Goal: Task Accomplishment & Management: Manage account settings

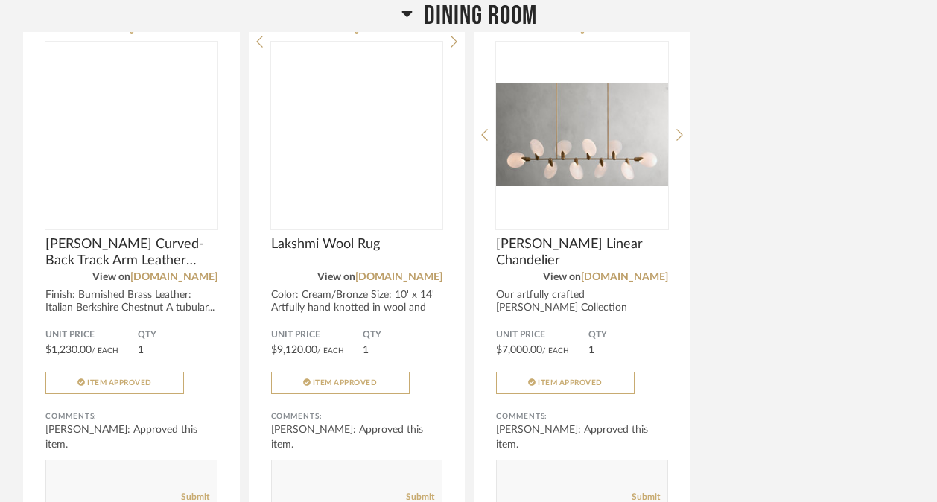
scroll to position [11377, 0]
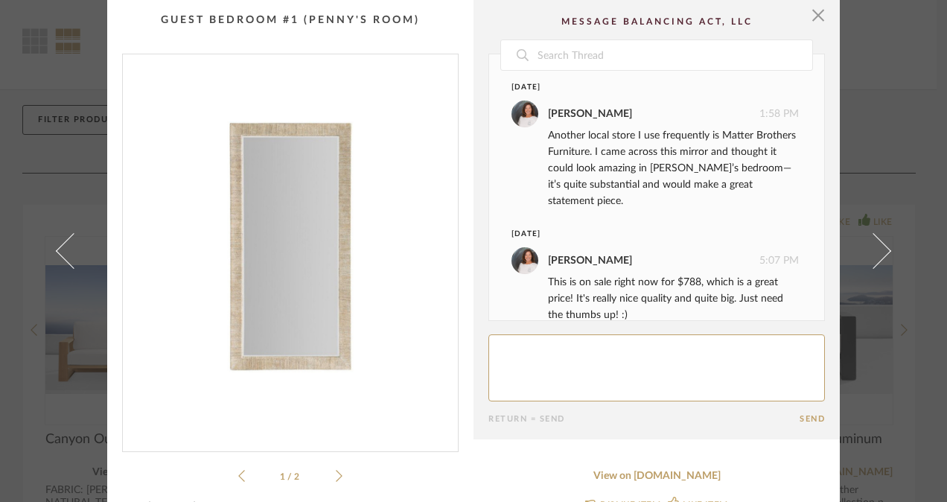
scroll to position [22, 0]
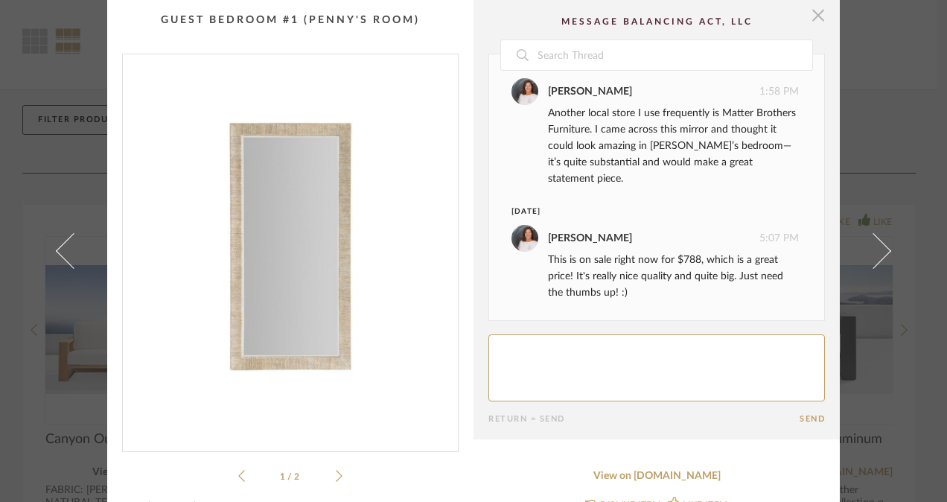
click at [808, 14] on span "button" at bounding box center [818, 15] width 30 height 30
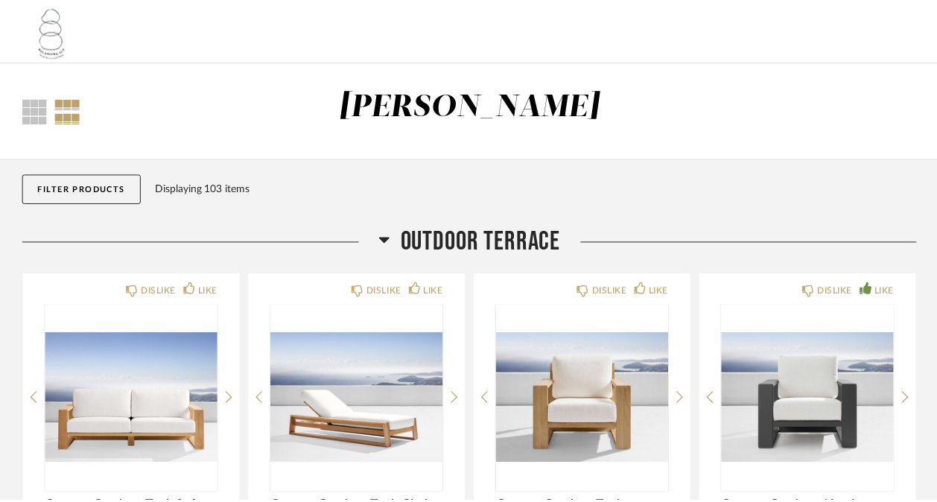
scroll to position [68, 0]
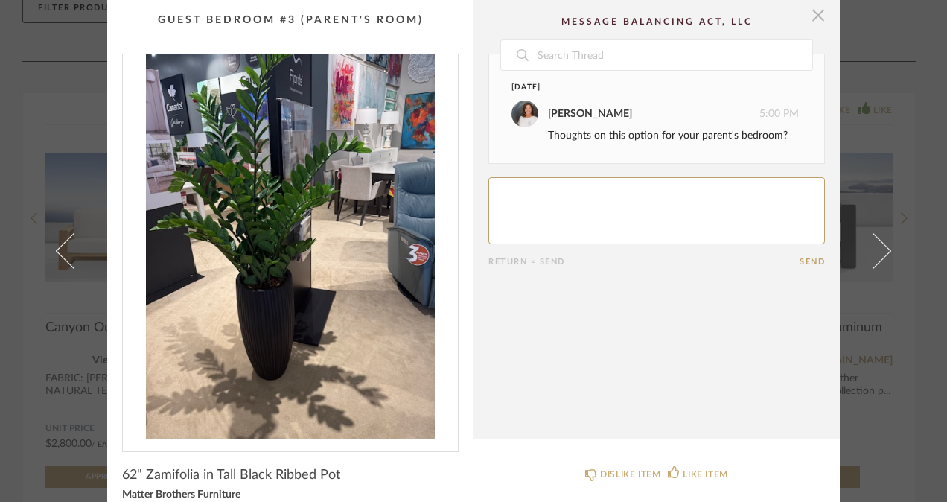
click at [820, 13] on span "button" at bounding box center [818, 15] width 30 height 30
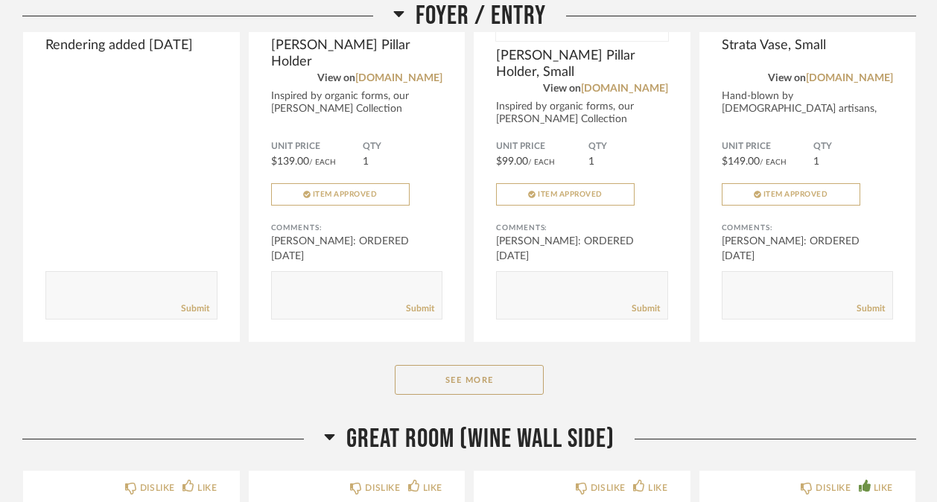
scroll to position [1155, 0]
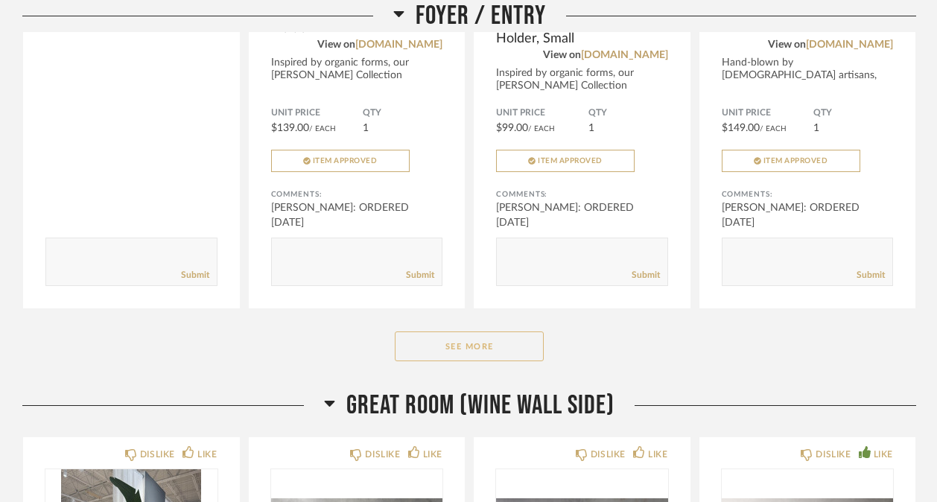
click at [465, 354] on button "See More" at bounding box center [469, 346] width 149 height 30
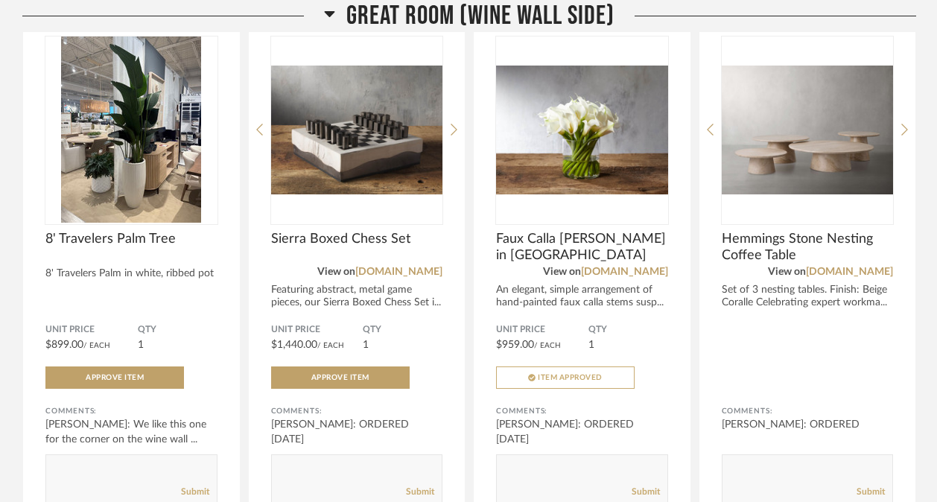
scroll to position [2703, 0]
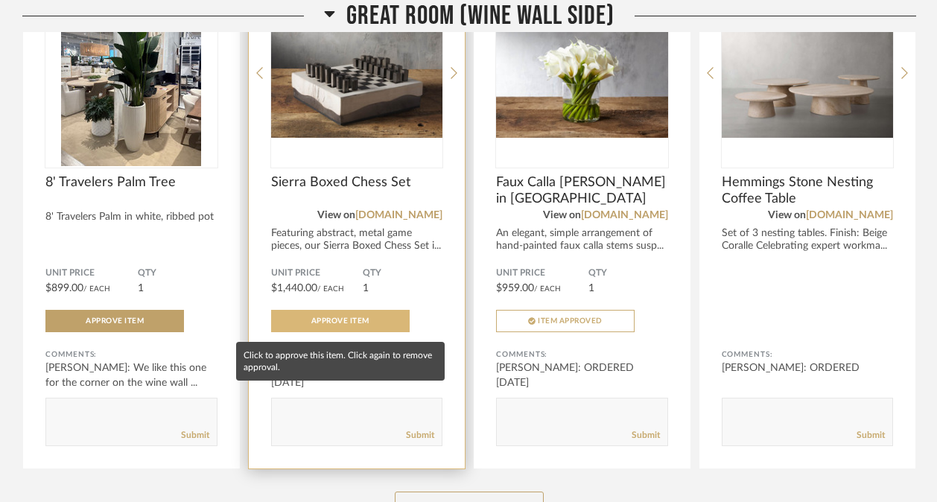
click at [357, 324] on span "Approve Item" at bounding box center [340, 320] width 58 height 7
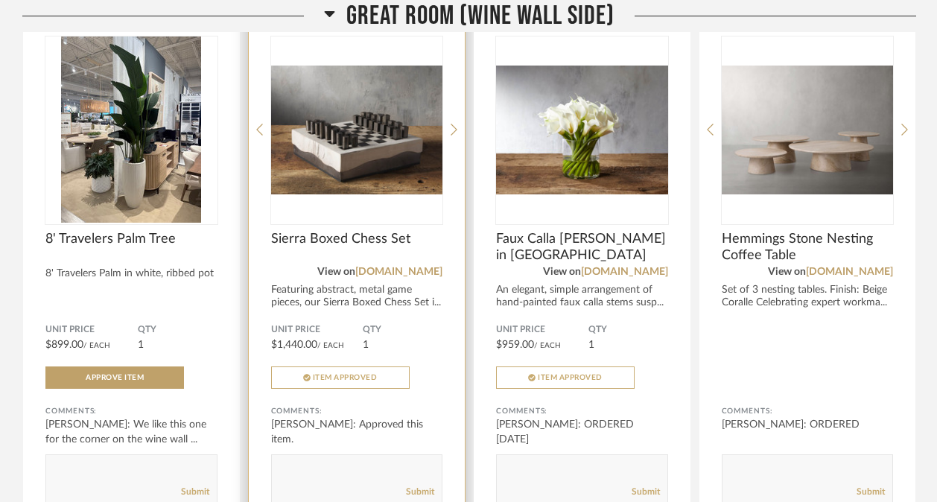
scroll to position [2646, 0]
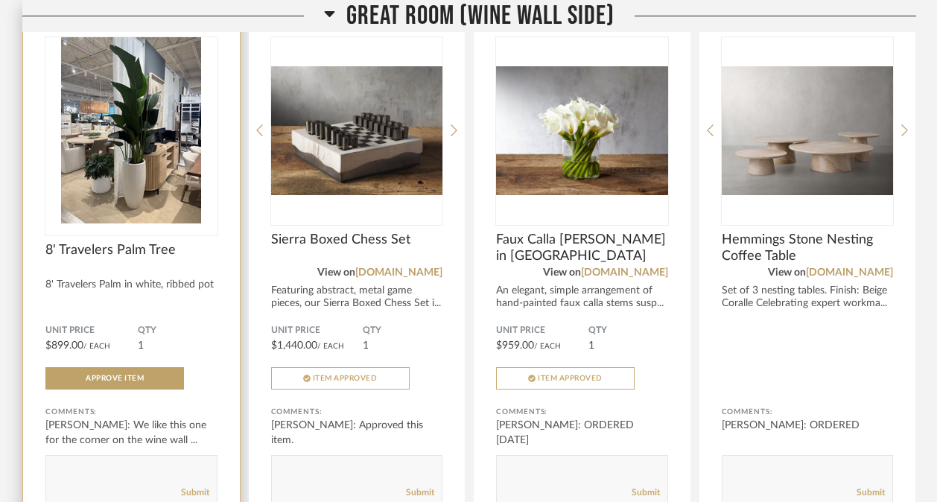
click at [171, 144] on img "0" at bounding box center [131, 130] width 172 height 186
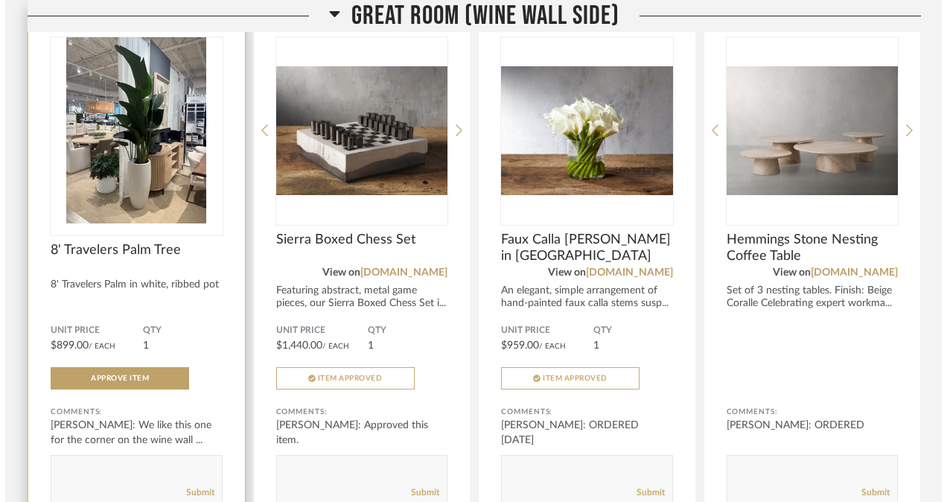
scroll to position [0, 0]
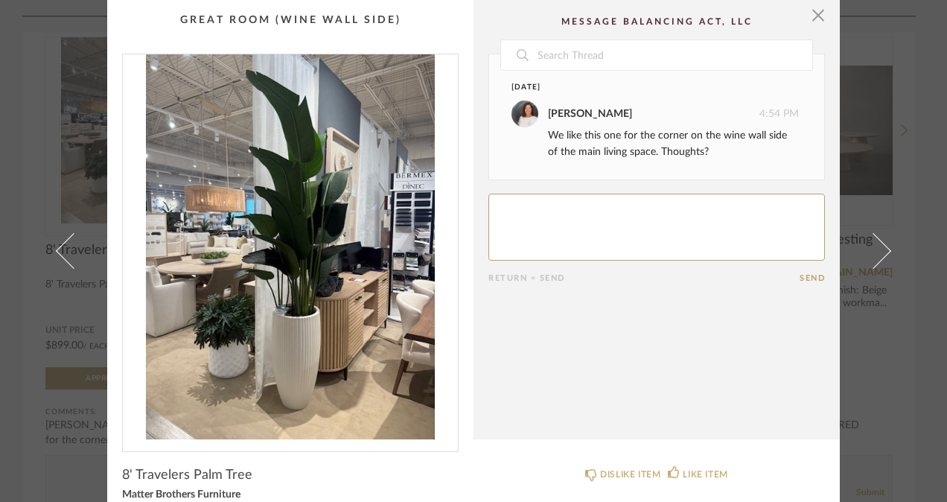
click at [364, 263] on img "0" at bounding box center [290, 246] width 335 height 385
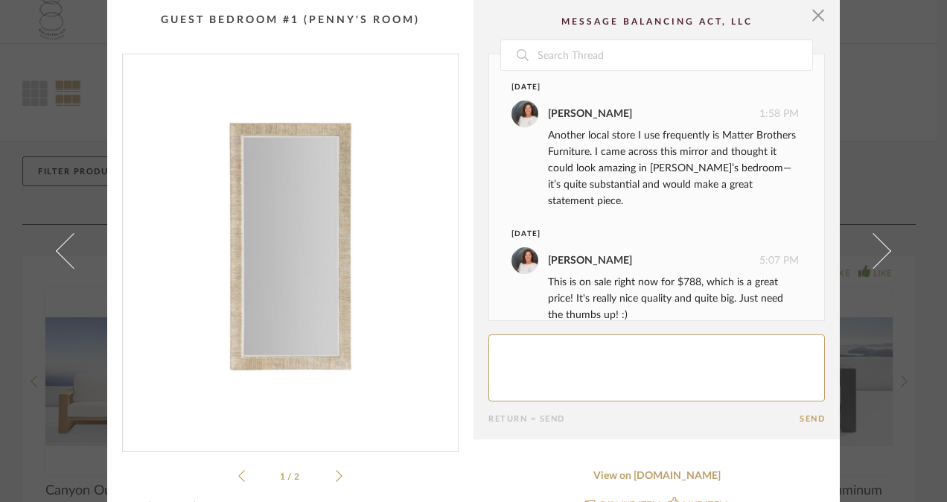
scroll to position [22, 0]
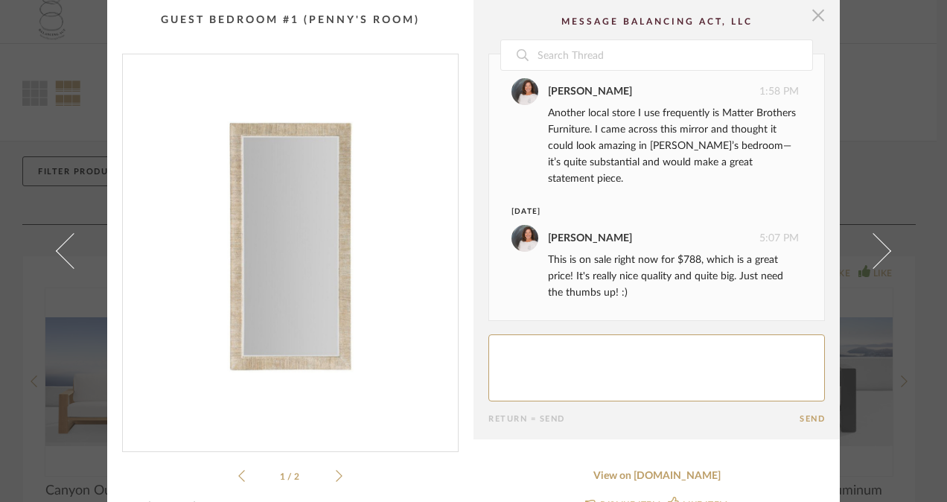
click at [818, 13] on span "button" at bounding box center [818, 15] width 30 height 30
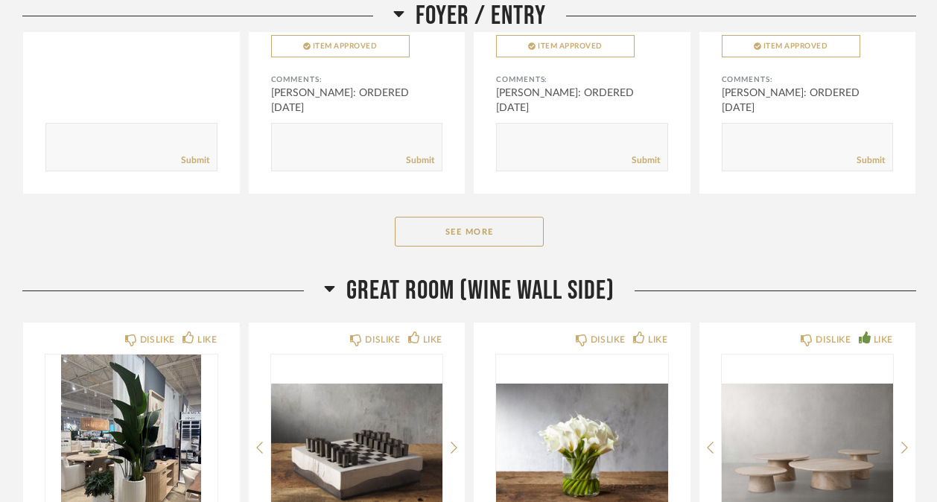
scroll to position [1262, 0]
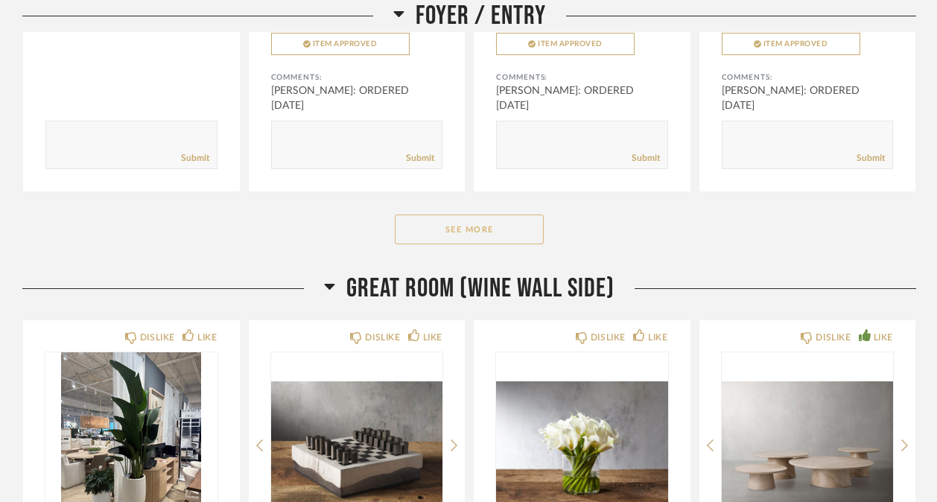
click at [484, 230] on button "See More" at bounding box center [469, 229] width 149 height 30
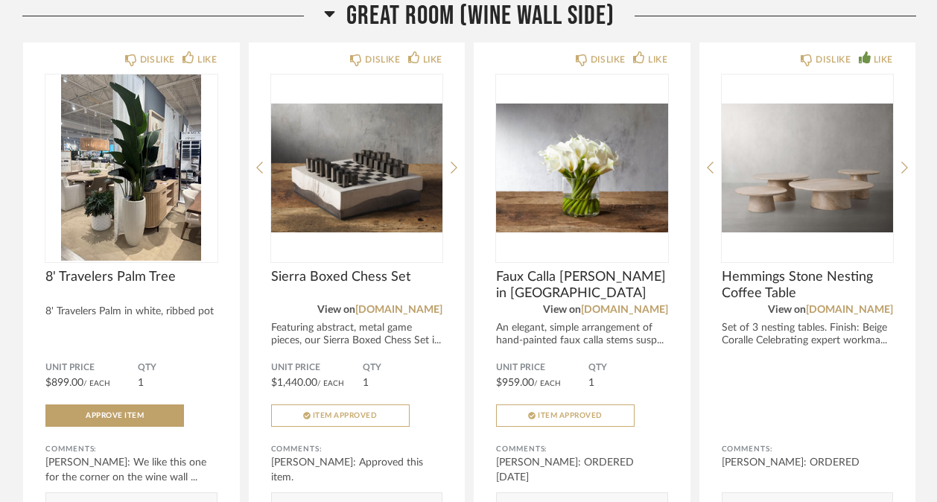
scroll to position [2608, 0]
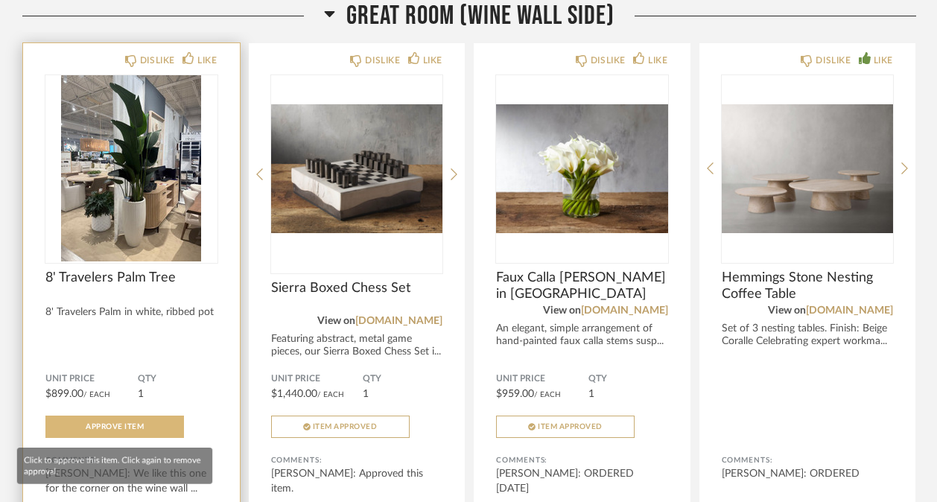
click at [93, 426] on button "Approve Item" at bounding box center [114, 426] width 138 height 22
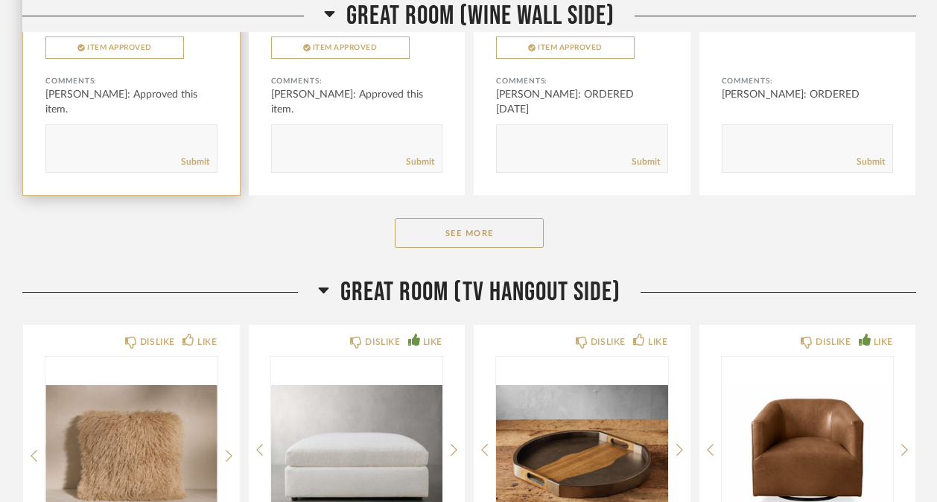
scroll to position [3050, 0]
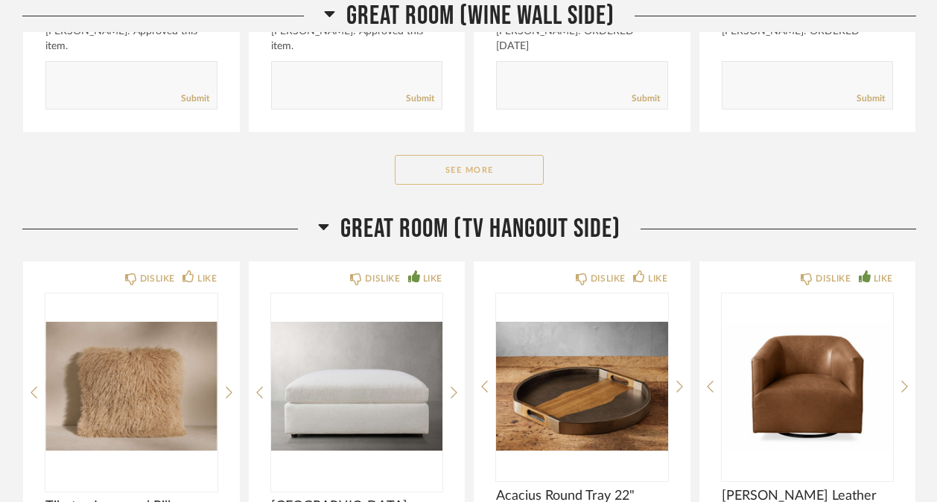
click at [476, 174] on button "See More" at bounding box center [469, 170] width 149 height 30
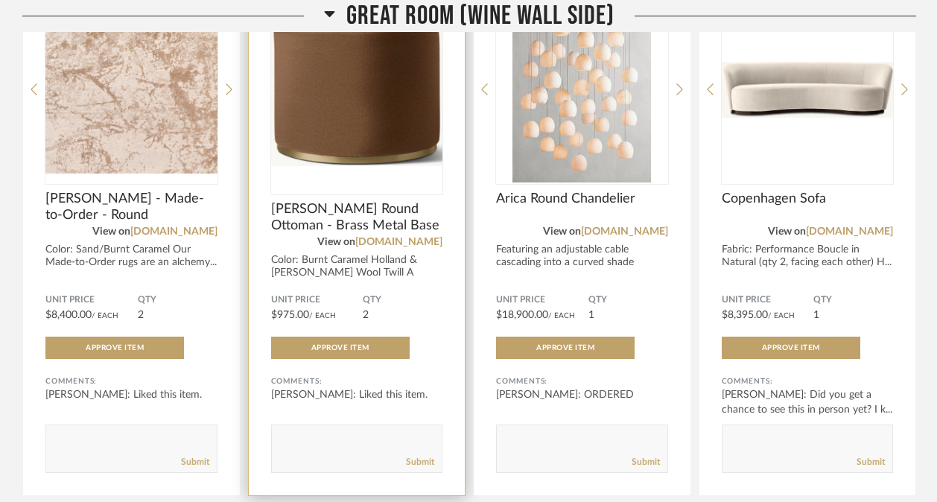
scroll to position [3223, 0]
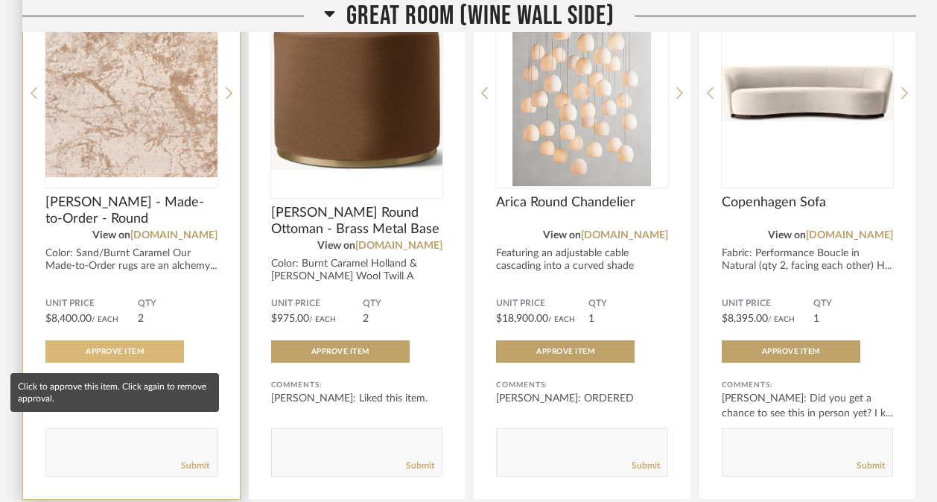
click at [137, 360] on button "Approve Item" at bounding box center [114, 351] width 138 height 22
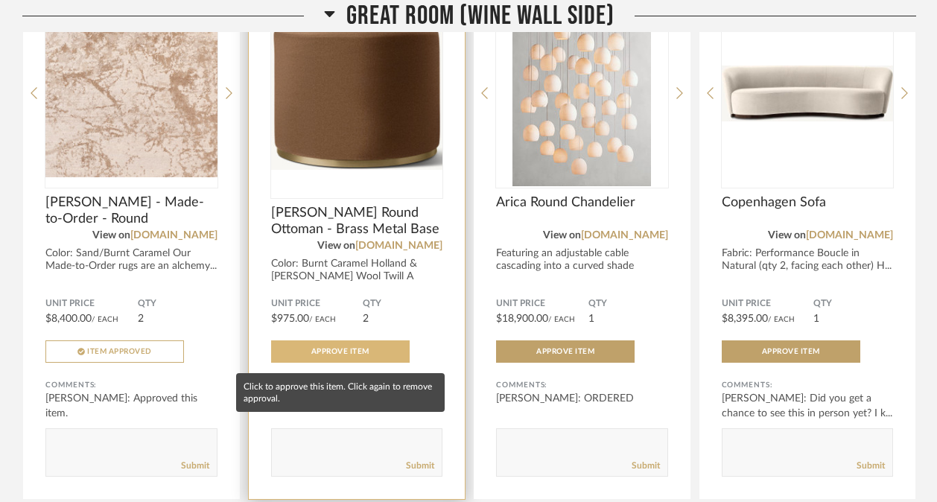
click at [309, 362] on button "Approve Item" at bounding box center [340, 351] width 138 height 22
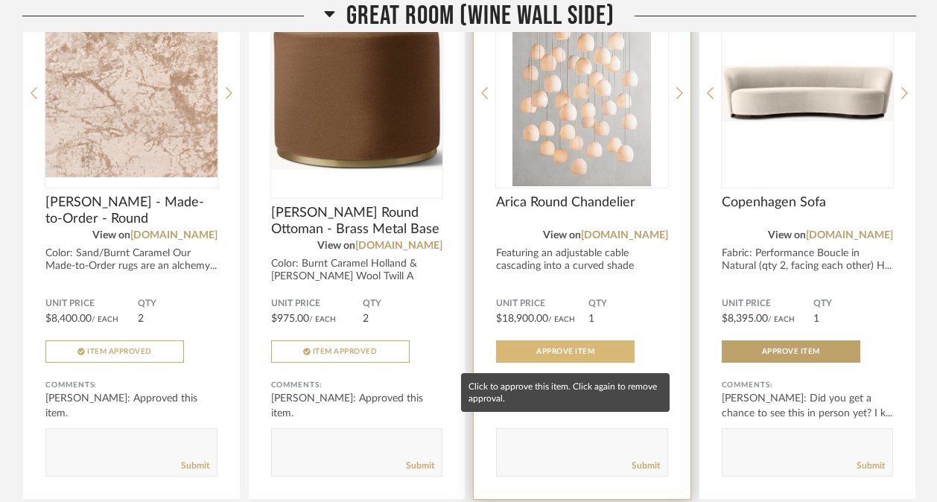
click at [570, 346] on button "Approve Item" at bounding box center [565, 351] width 138 height 22
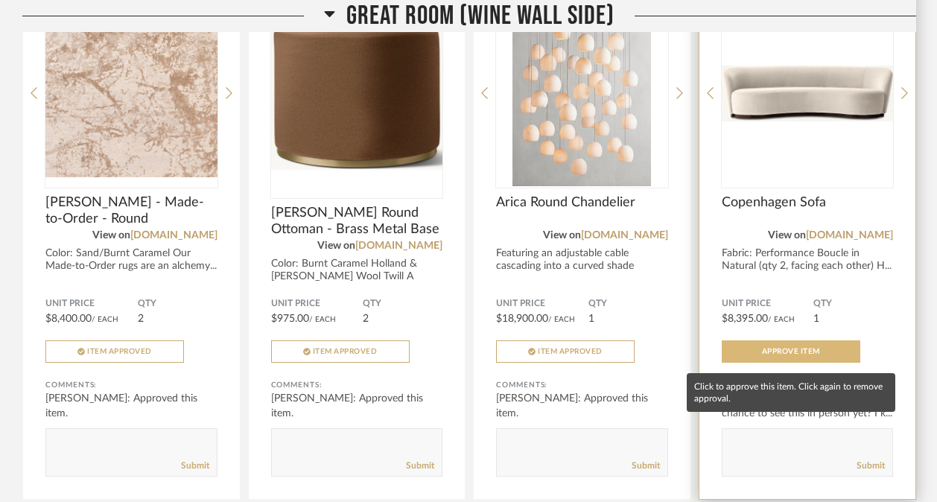
click at [795, 353] on span "Approve Item" at bounding box center [791, 351] width 58 height 7
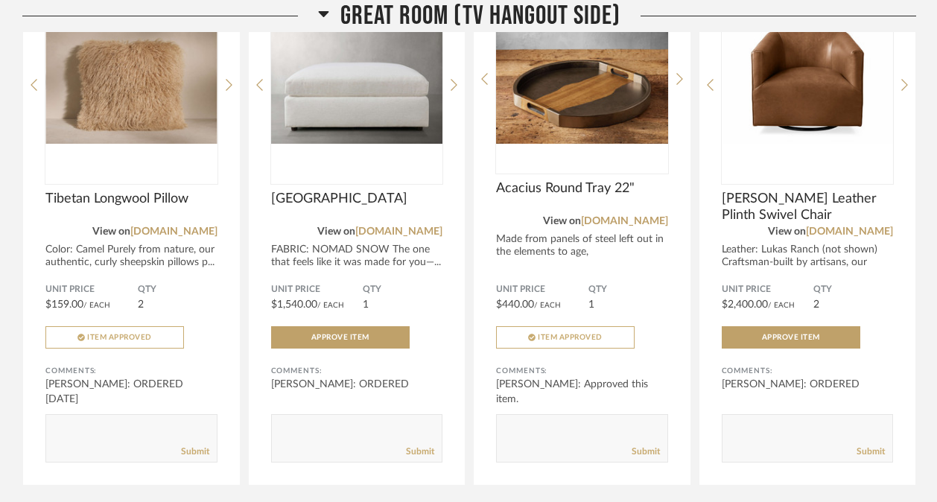
scroll to position [3897, 0]
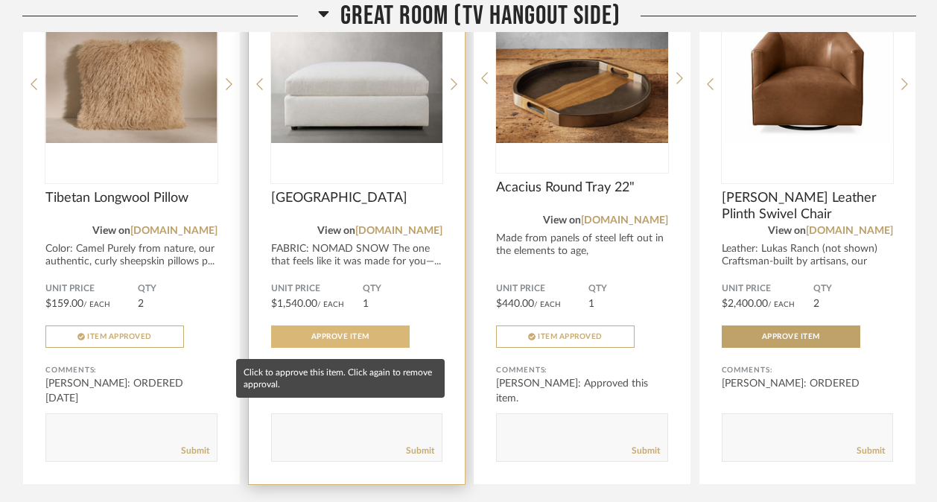
click at [380, 342] on button "Approve Item" at bounding box center [340, 336] width 138 height 22
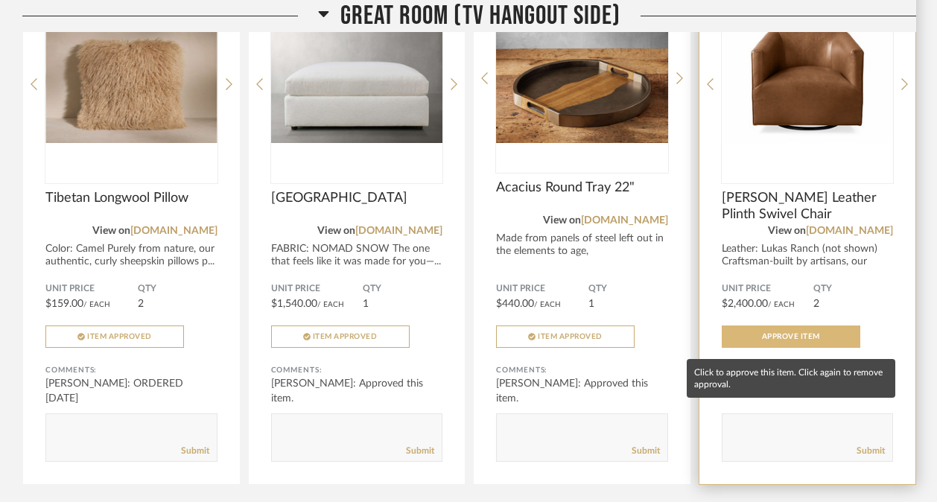
click at [841, 334] on button "Approve Item" at bounding box center [790, 336] width 138 height 22
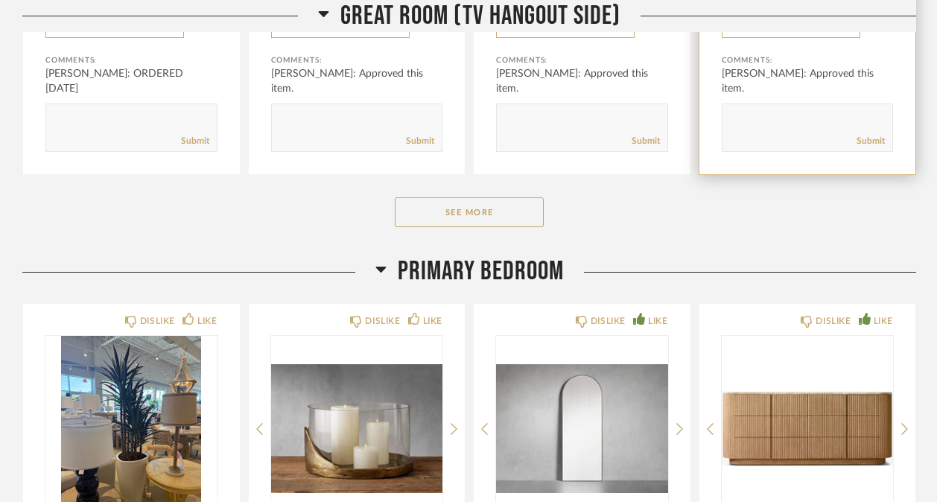
scroll to position [4209, 0]
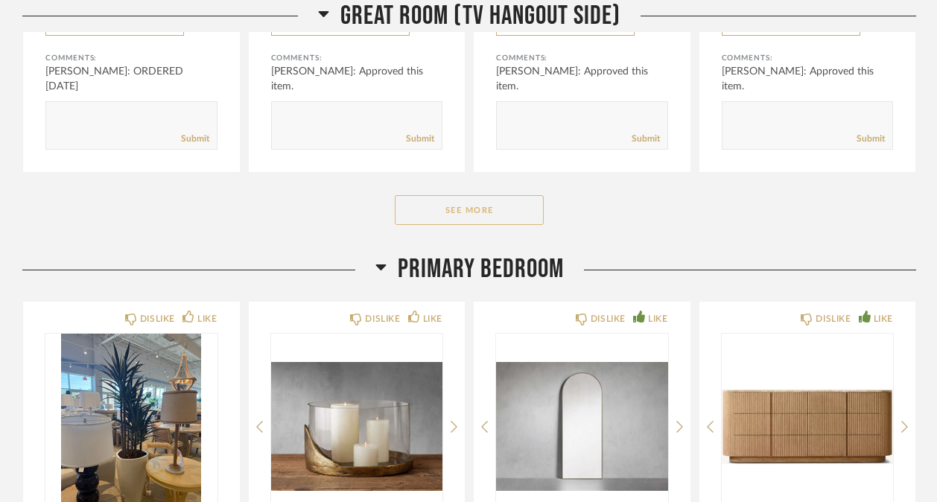
click at [508, 217] on button "See More" at bounding box center [469, 210] width 149 height 30
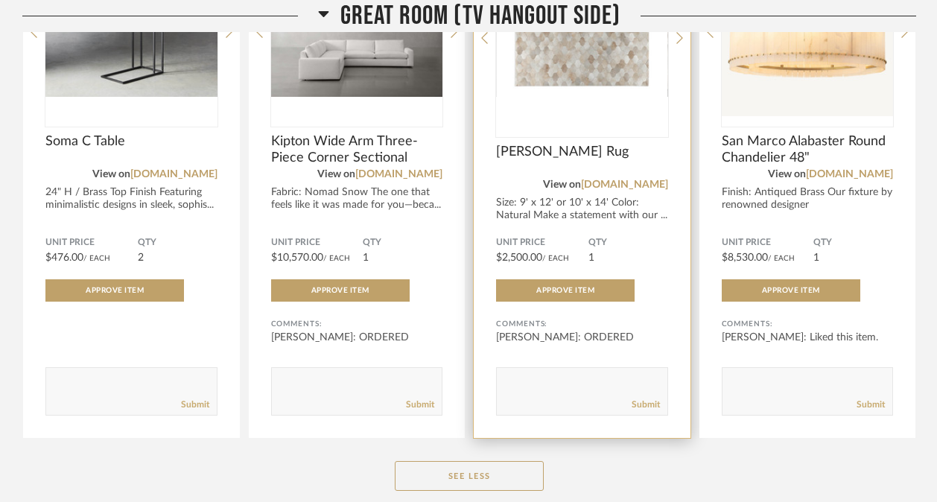
scroll to position [4486, 0]
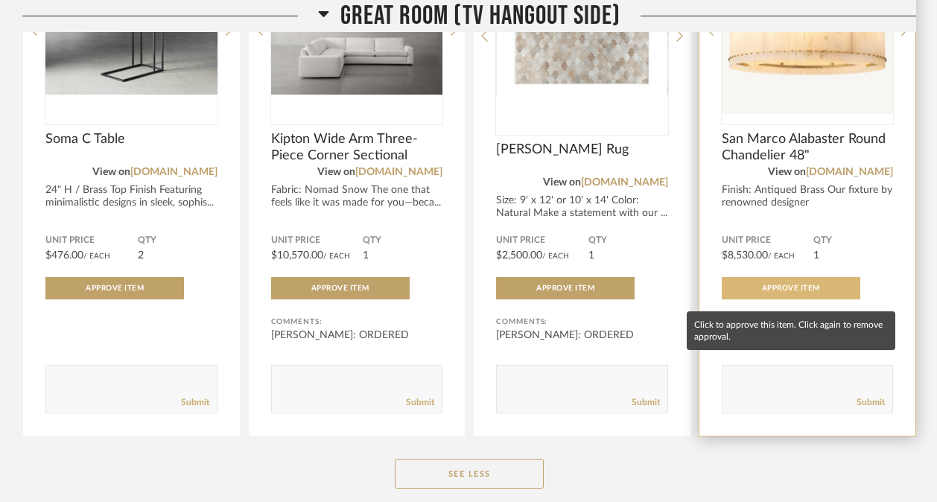
click at [816, 292] on span "Approve Item" at bounding box center [791, 287] width 58 height 7
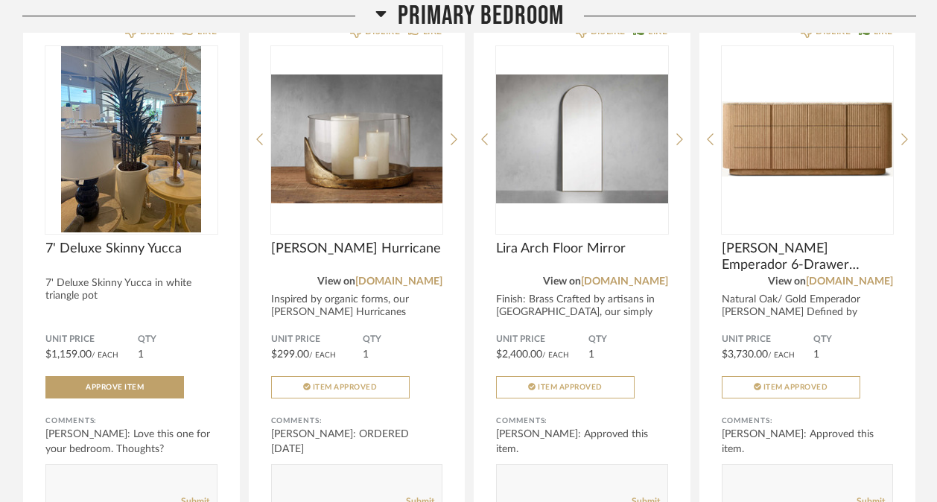
scroll to position [5037, 0]
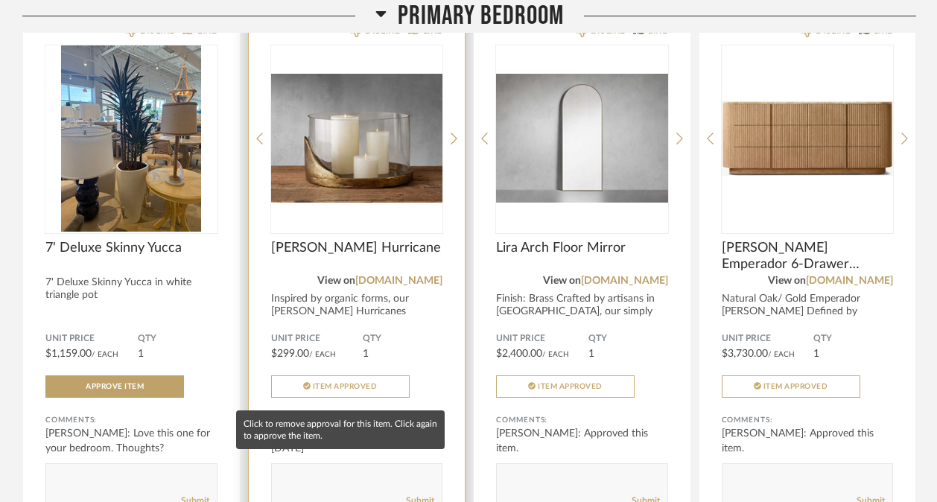
click at [362, 390] on span "Item Approved" at bounding box center [345, 386] width 65 height 7
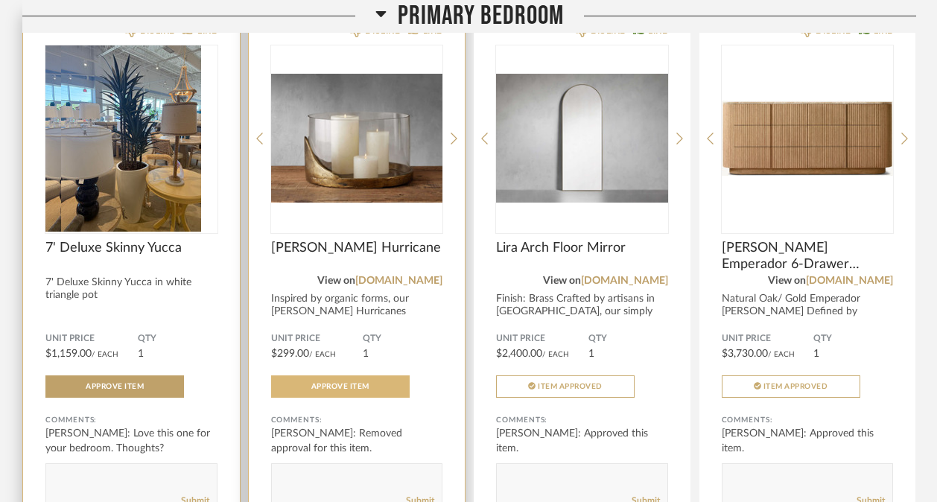
click at [137, 185] on div at bounding box center [131, 138] width 172 height 186
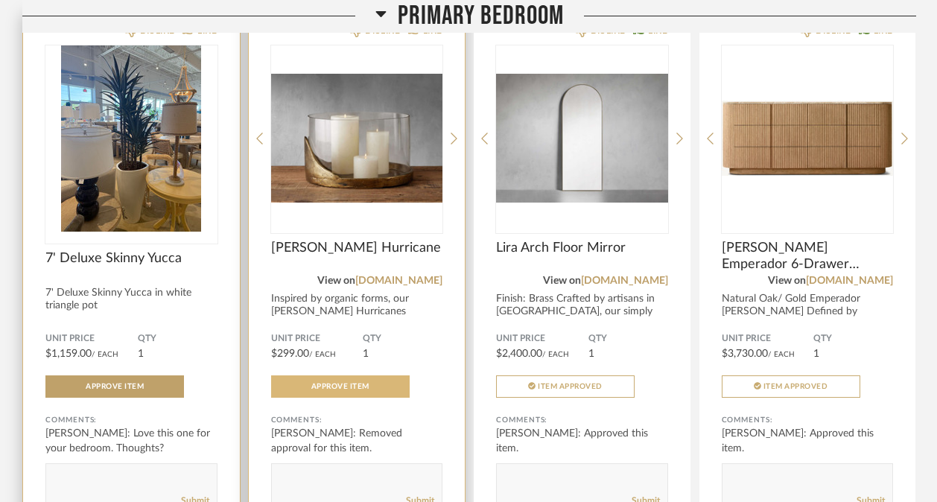
click at [166, 138] on img "0" at bounding box center [131, 138] width 172 height 186
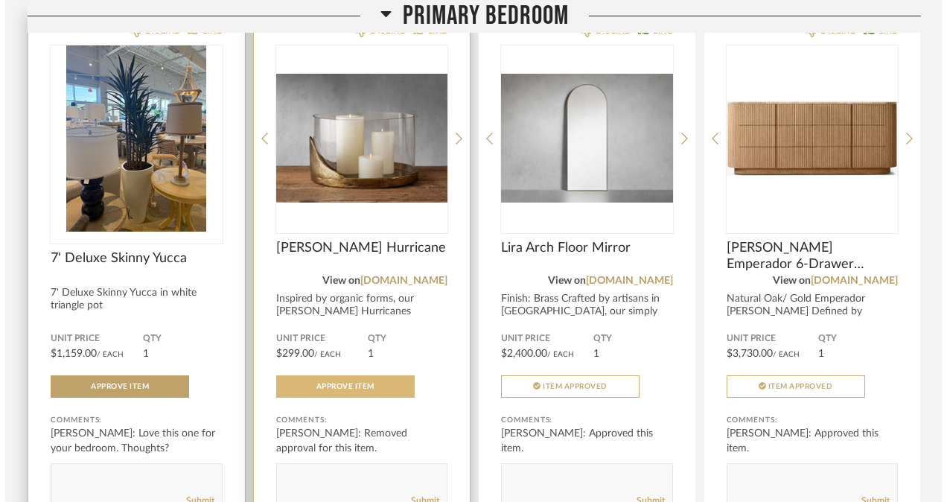
scroll to position [0, 0]
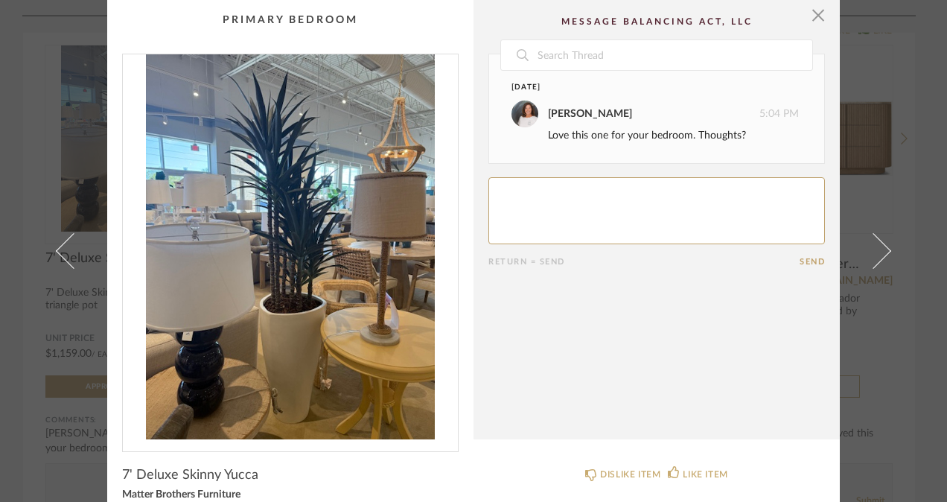
click at [299, 270] on img "0" at bounding box center [290, 246] width 335 height 385
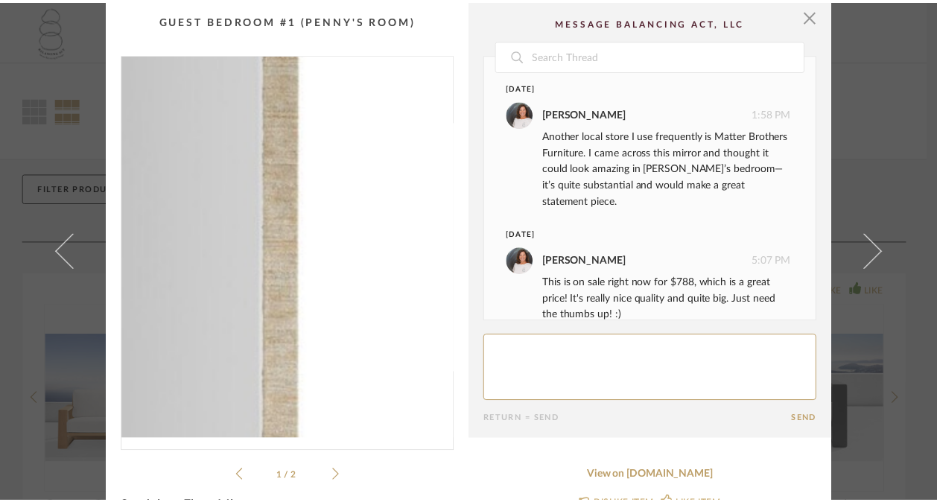
scroll to position [22, 0]
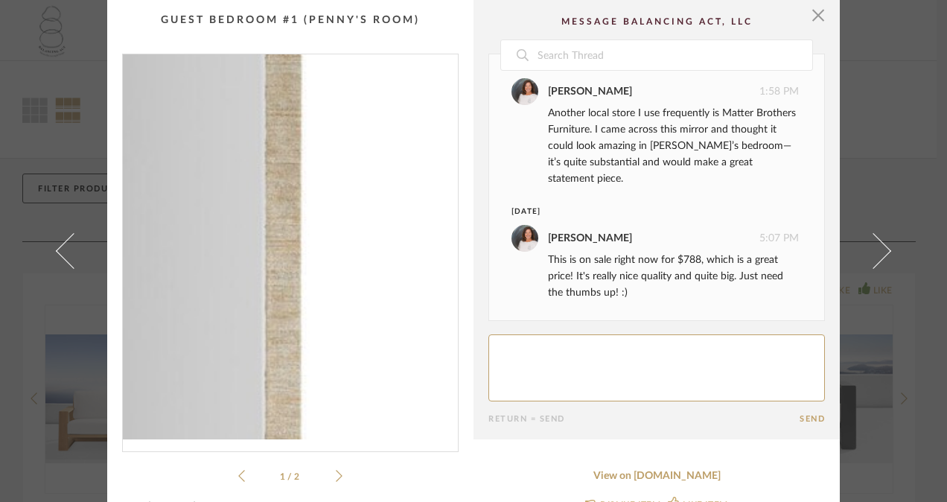
click at [342, 226] on img "0" at bounding box center [290, 246] width 335 height 385
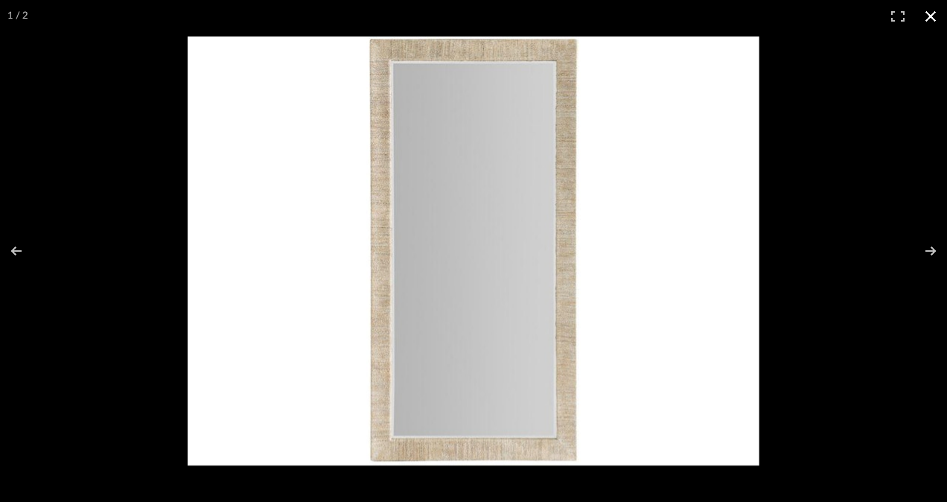
click at [929, 11] on button at bounding box center [930, 16] width 33 height 33
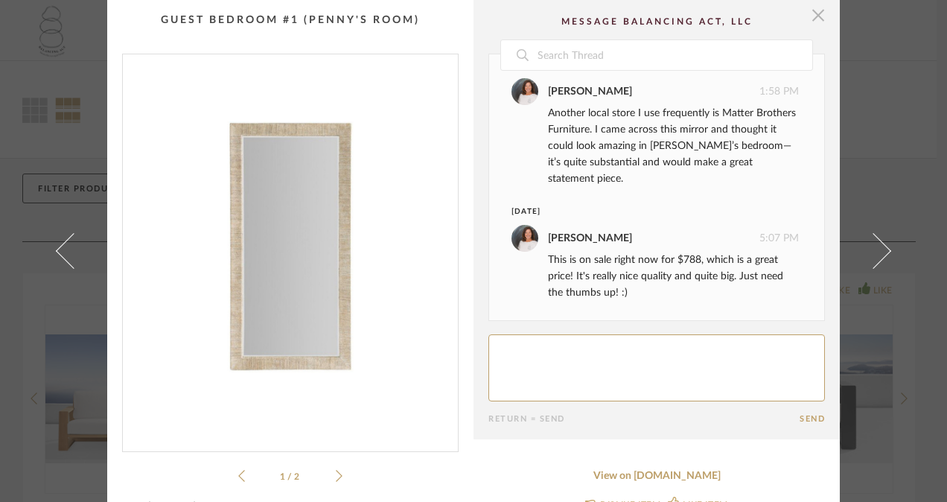
click at [806, 19] on span "button" at bounding box center [818, 15] width 30 height 30
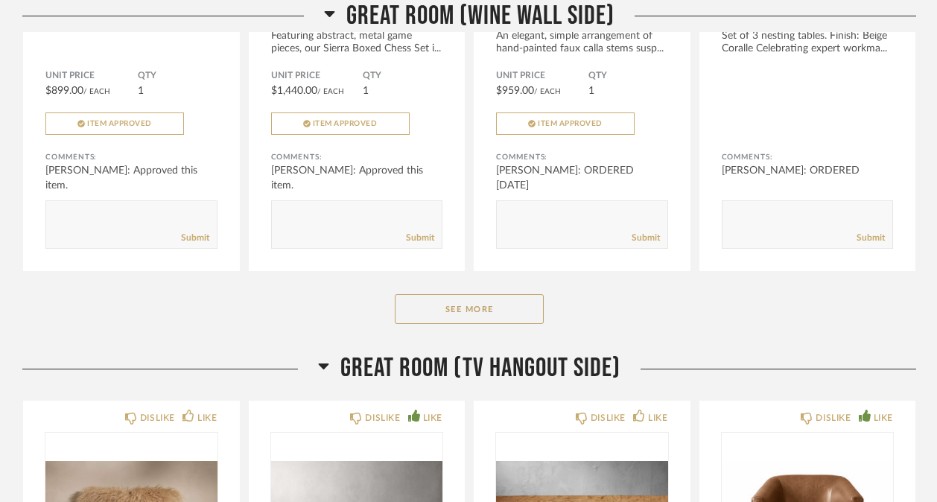
scroll to position [1874, 0]
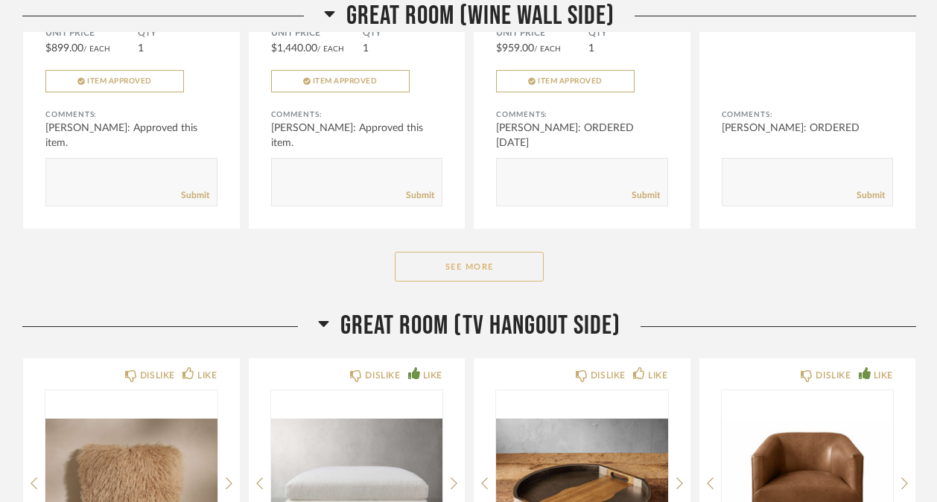
click at [496, 267] on button "See More" at bounding box center [469, 267] width 149 height 30
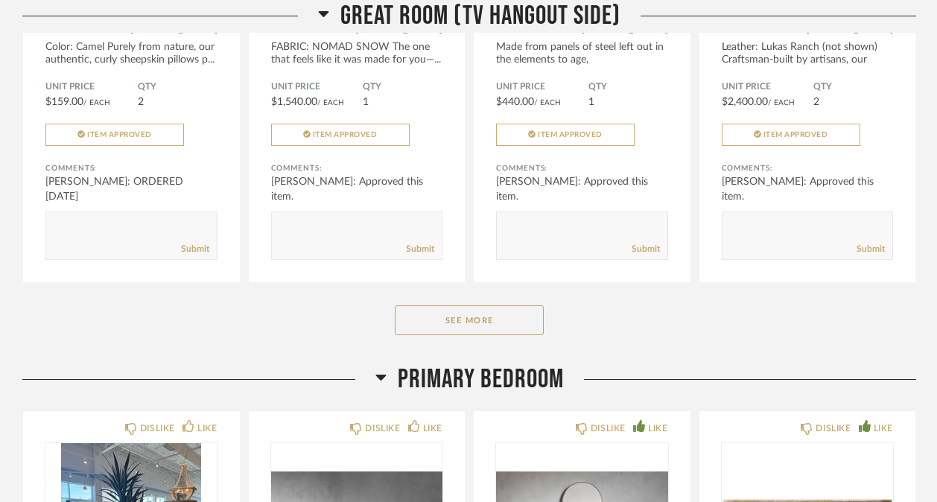
scroll to position [3011, 0]
click at [491, 323] on button "See More" at bounding box center [469, 319] width 149 height 30
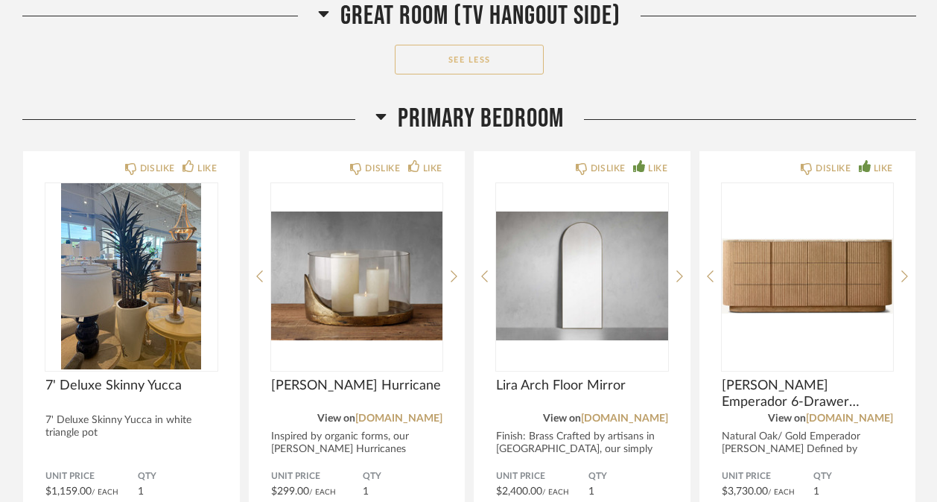
scroll to position [3973, 0]
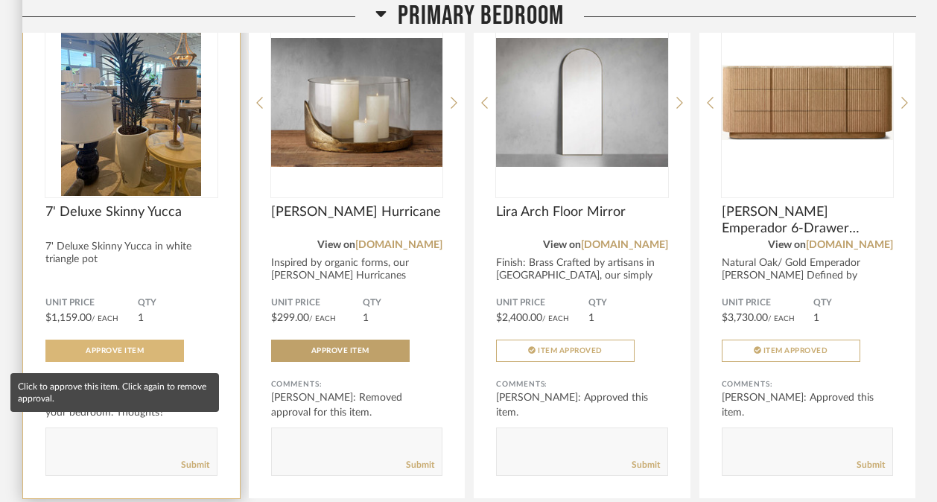
click at [106, 354] on span "Approve Item" at bounding box center [115, 350] width 58 height 7
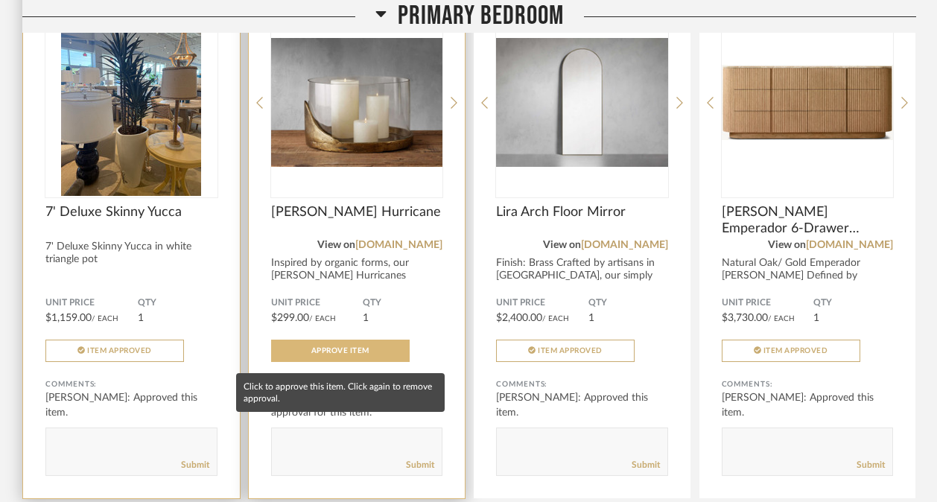
click at [361, 352] on span "Approve Item" at bounding box center [340, 350] width 58 height 7
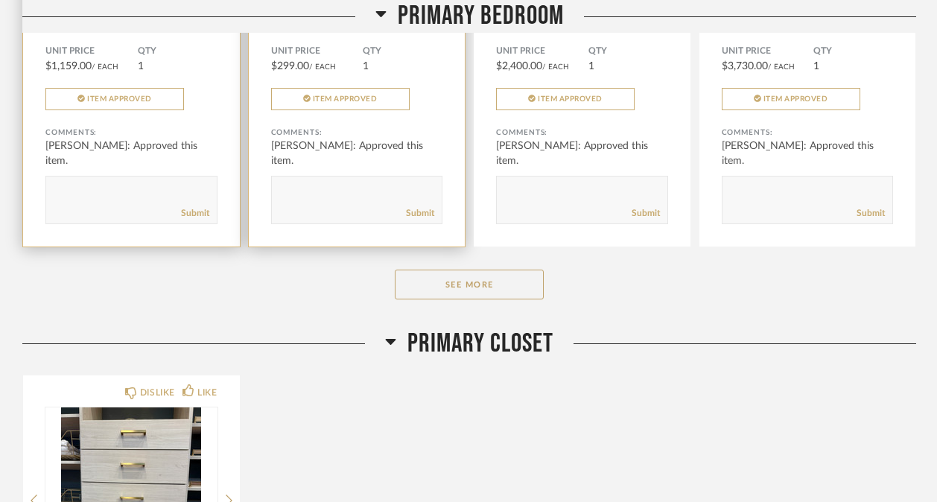
scroll to position [4226, 0]
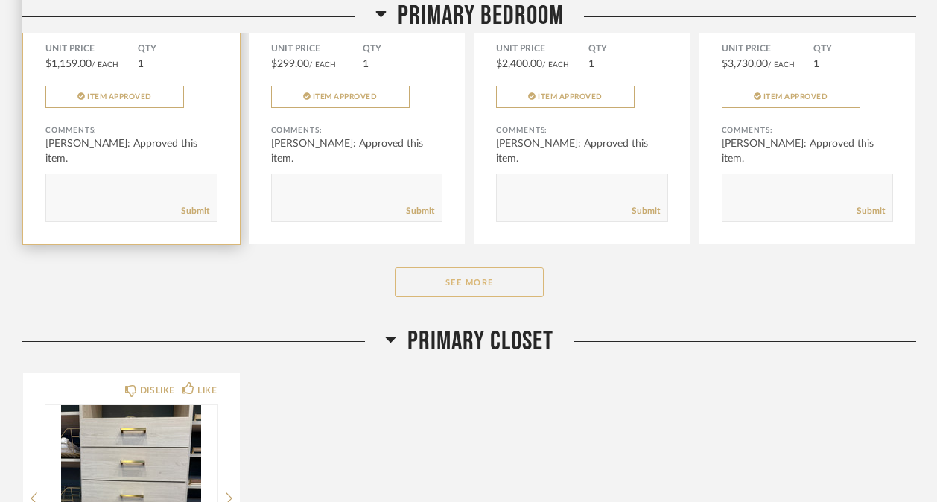
click at [430, 290] on button "See More" at bounding box center [469, 282] width 149 height 30
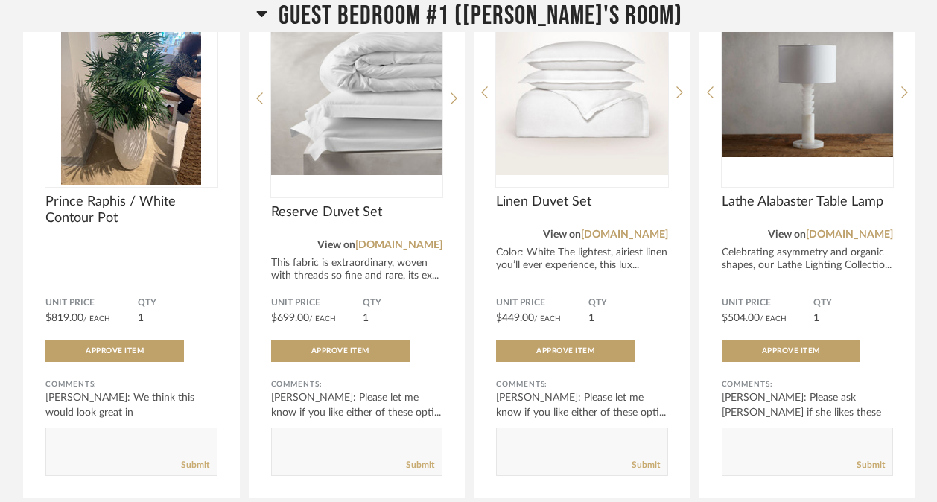
scroll to position [6252, 0]
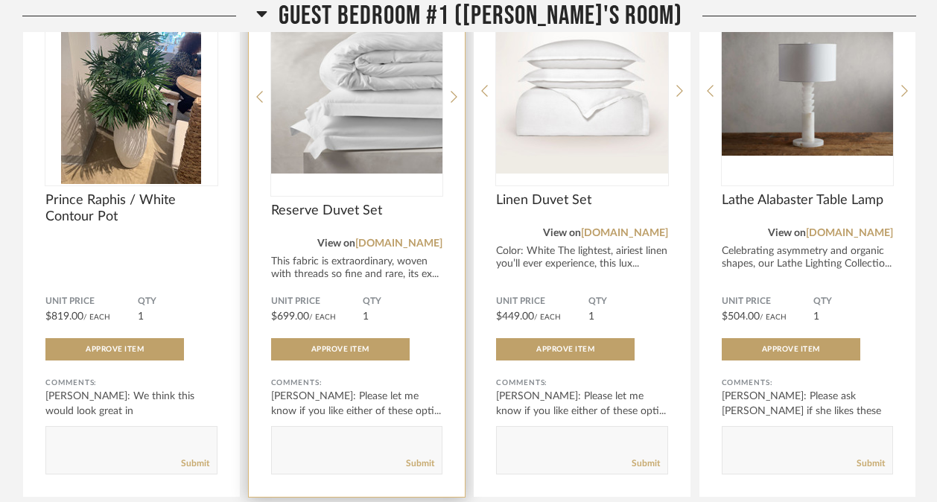
click at [341, 164] on img "0" at bounding box center [357, 91] width 172 height 186
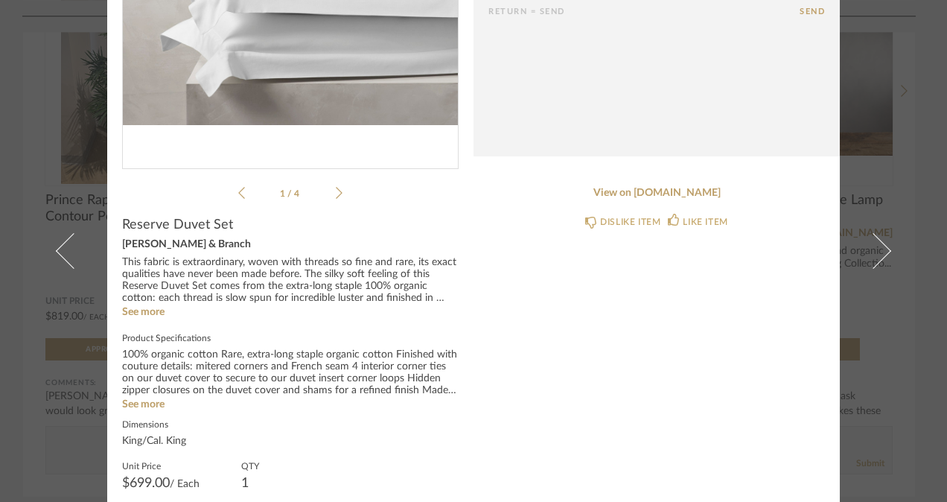
scroll to position [319, 0]
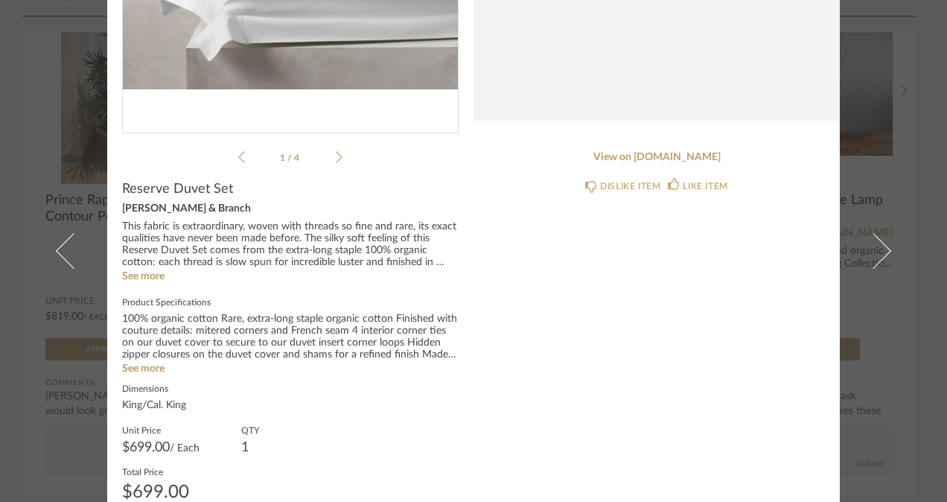
click at [155, 270] on sr-see-more-text "This fabric is extraordinary, woven with threads so fine and rare, its exact qu…" at bounding box center [290, 252] width 337 height 63
click at [154, 276] on link "See more" at bounding box center [143, 276] width 42 height 10
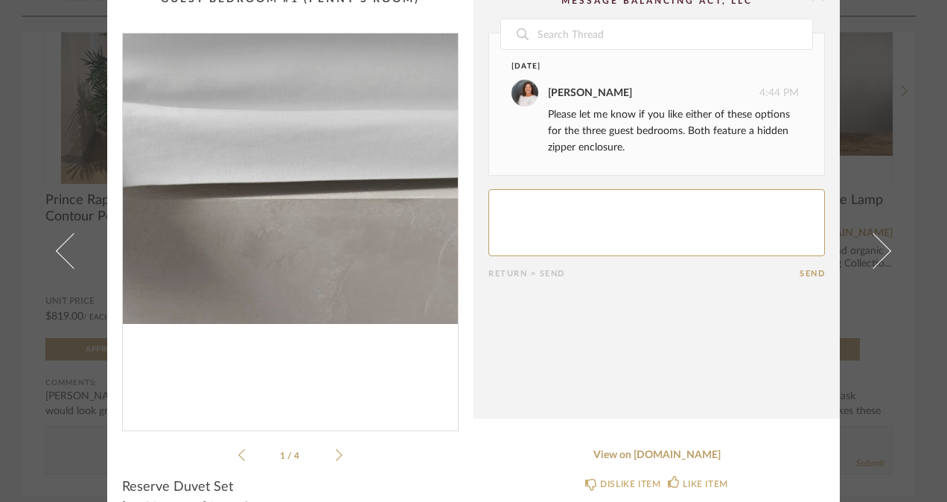
scroll to position [0, 0]
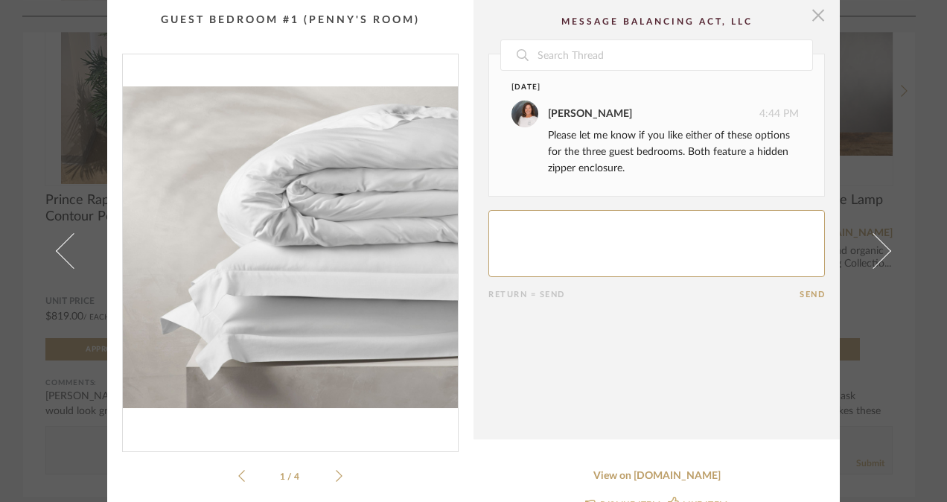
click at [812, 14] on span "button" at bounding box center [818, 15] width 30 height 30
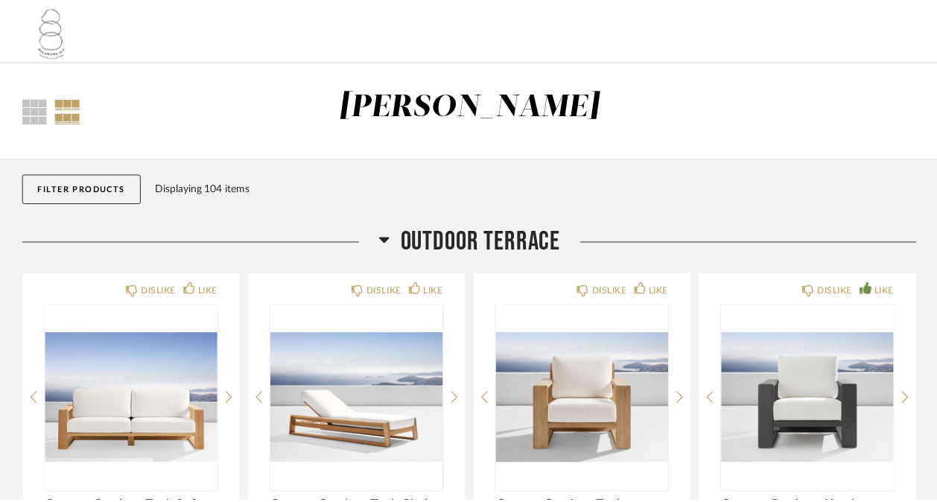
scroll to position [6252, 0]
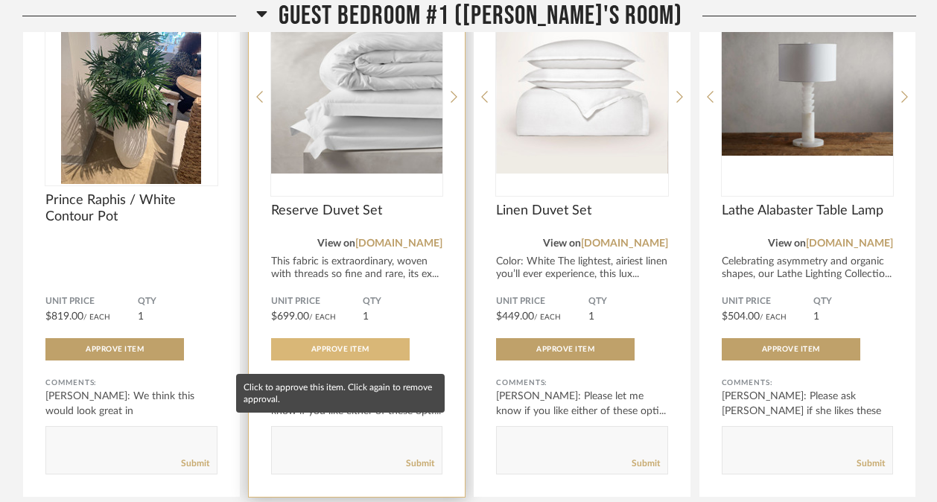
click at [348, 353] on span "Approve Item" at bounding box center [340, 348] width 58 height 7
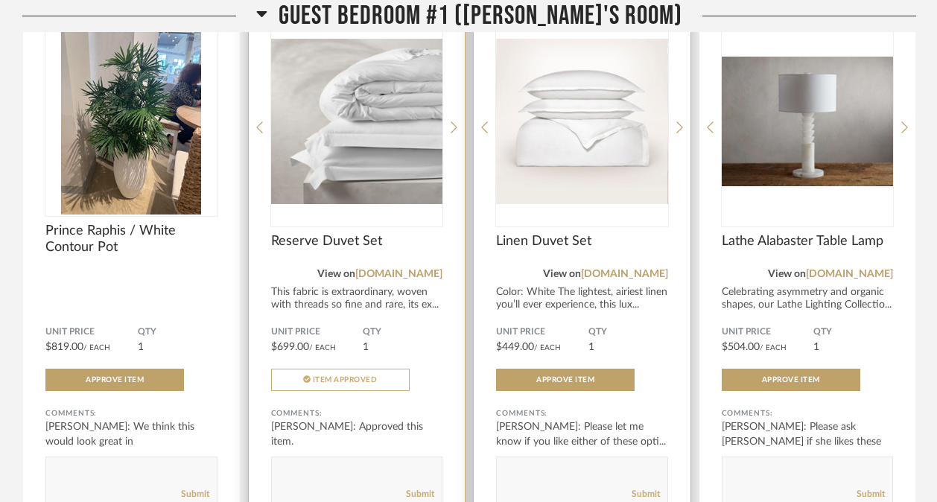
scroll to position [6221, 0]
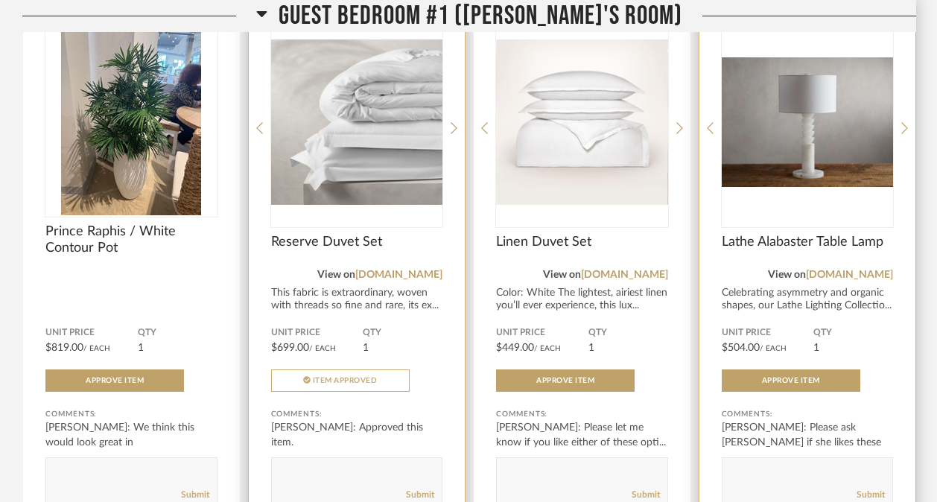
click at [838, 145] on img "0" at bounding box center [807, 122] width 172 height 186
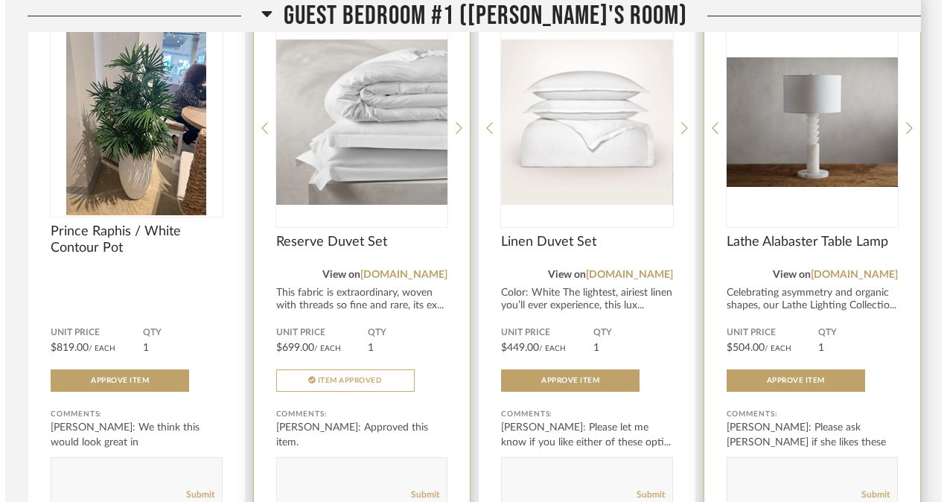
scroll to position [0, 0]
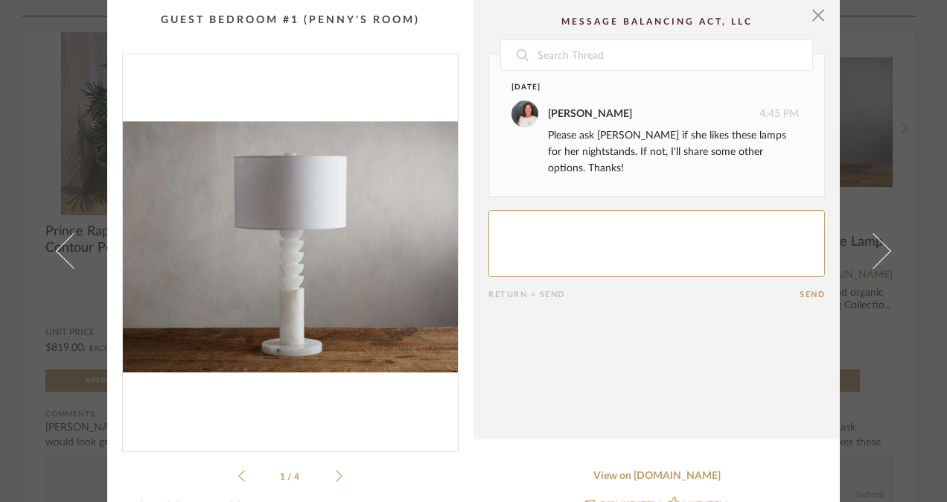
click at [336, 481] on icon at bounding box center [339, 476] width 7 height 12
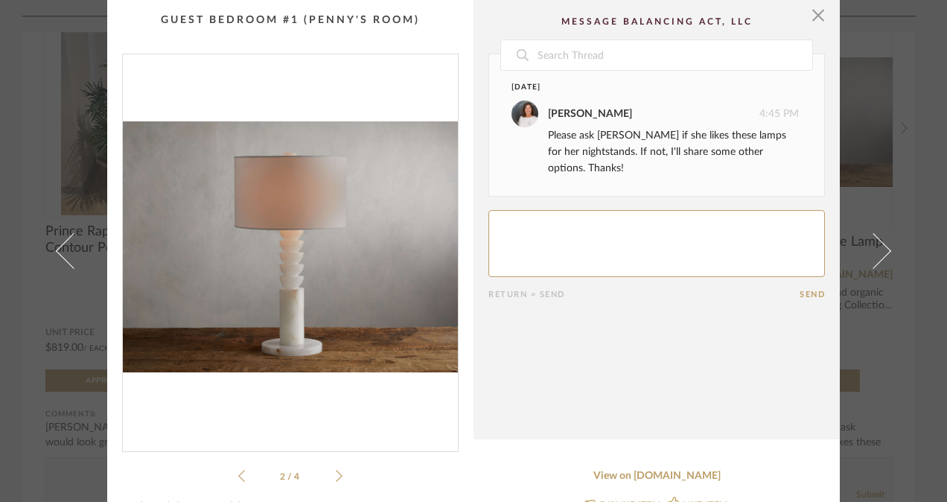
click at [336, 481] on icon at bounding box center [339, 476] width 7 height 12
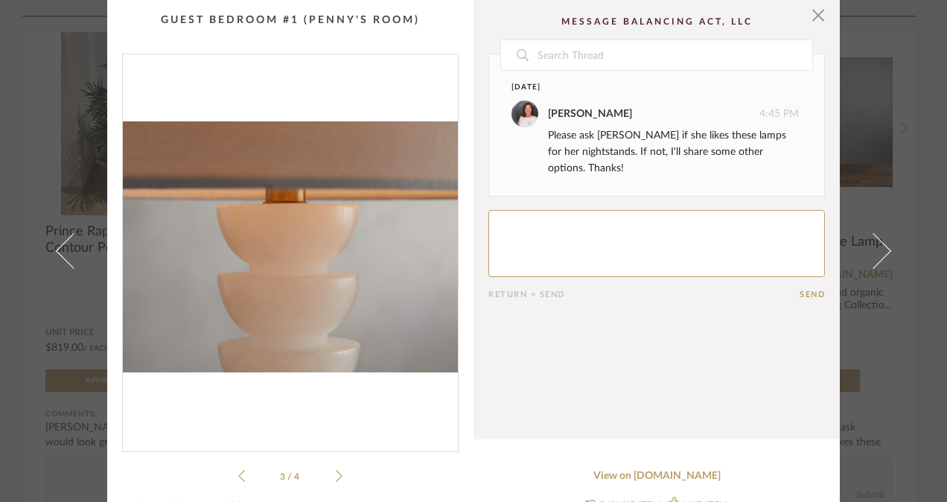
click at [336, 481] on icon at bounding box center [339, 476] width 7 height 12
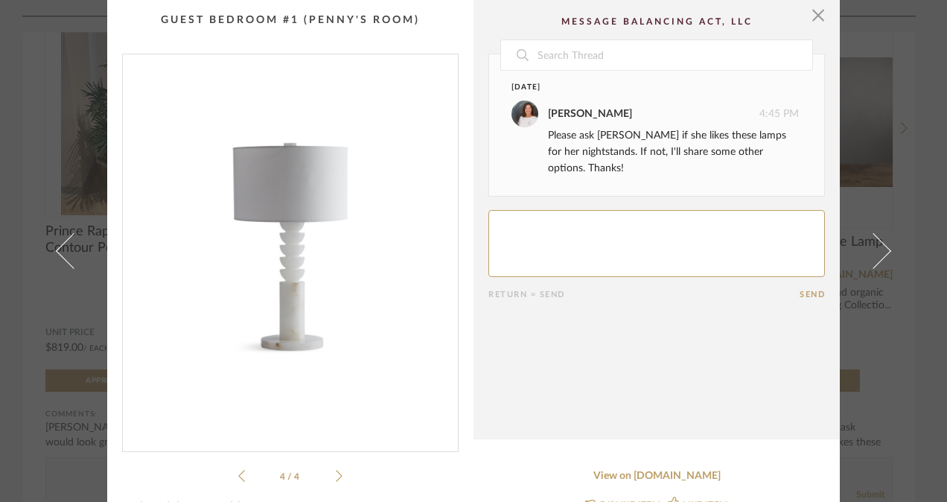
click at [336, 481] on icon at bounding box center [339, 476] width 7 height 12
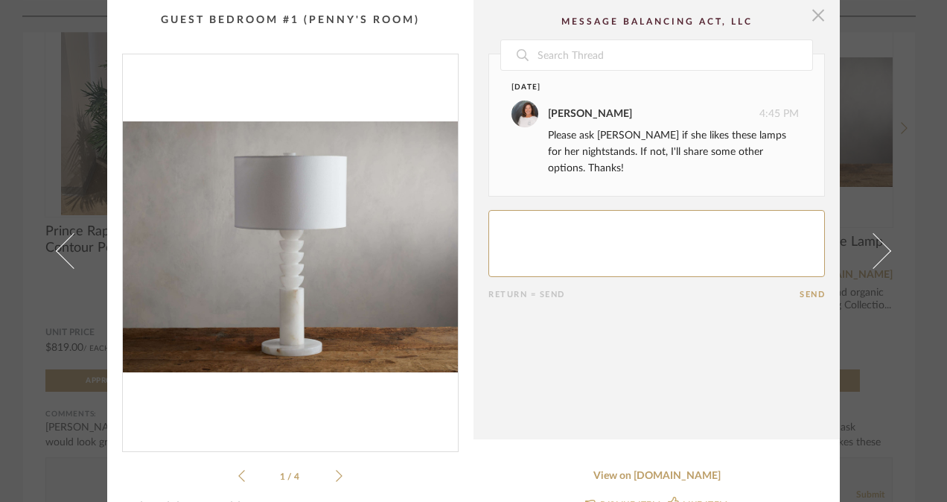
click at [811, 16] on span "button" at bounding box center [818, 15] width 30 height 30
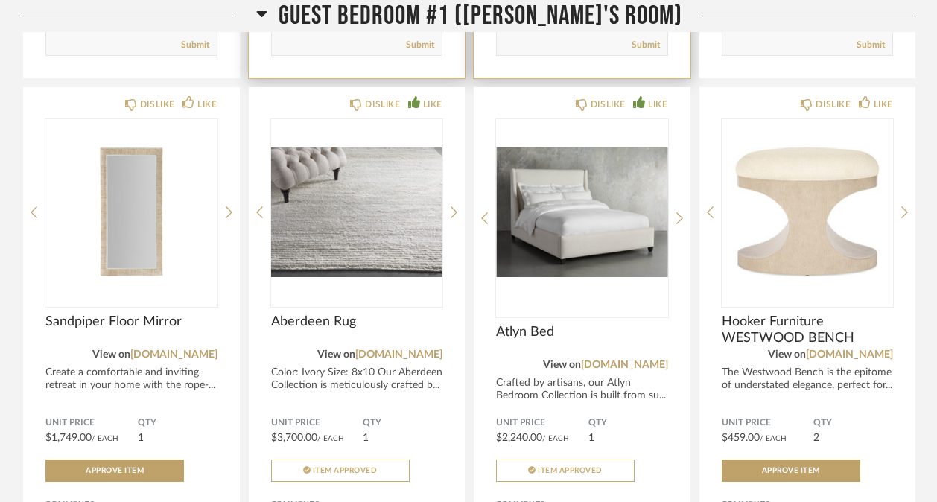
scroll to position [6671, 0]
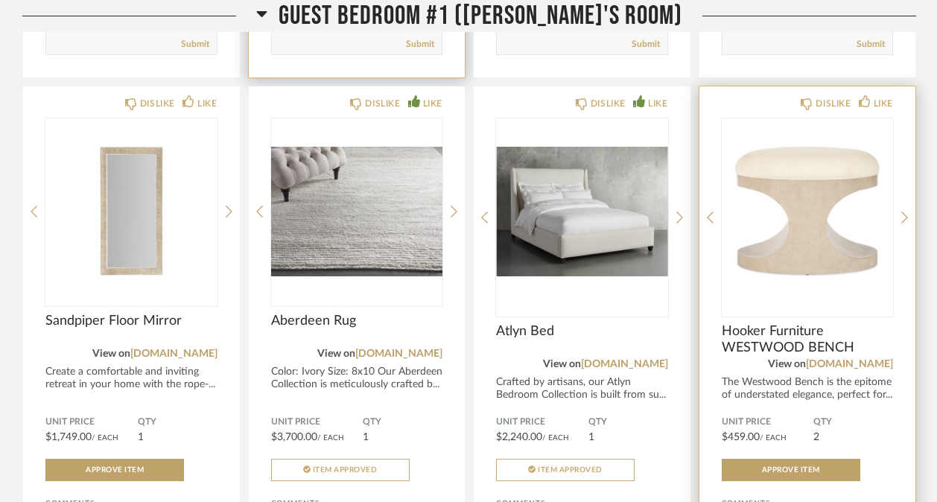
click at [800, 235] on img "0" at bounding box center [807, 211] width 172 height 186
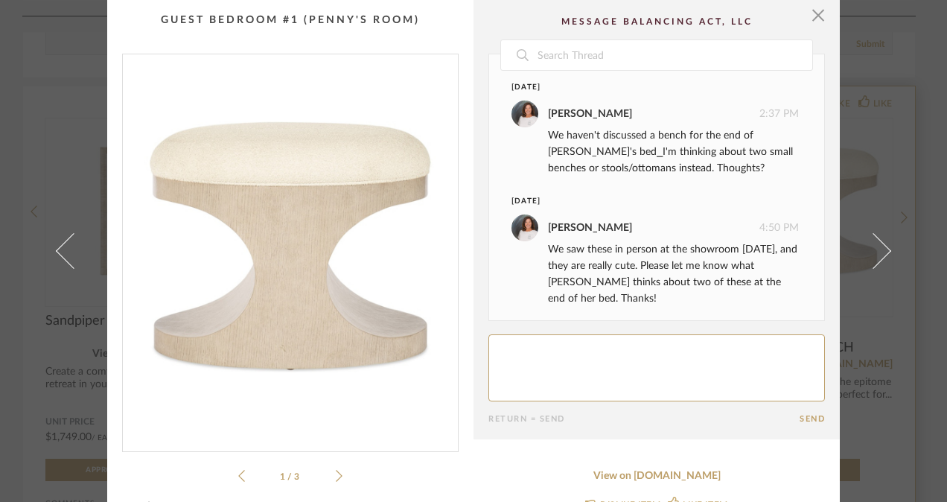
scroll to position [6, 0]
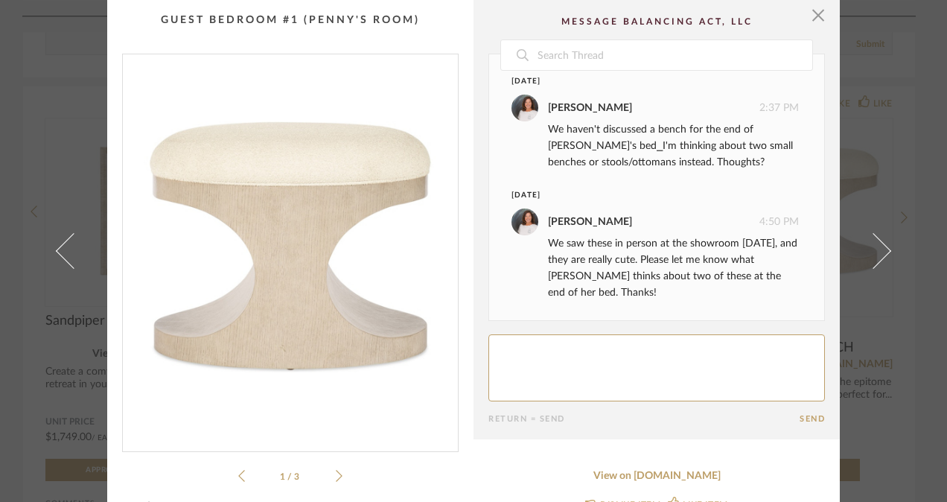
click at [336, 478] on icon at bounding box center [339, 475] width 7 height 13
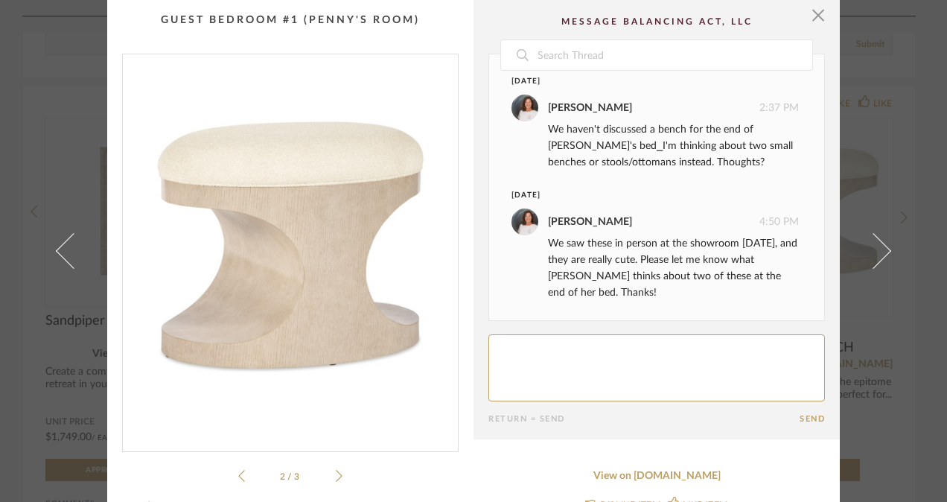
click at [336, 478] on icon at bounding box center [339, 475] width 7 height 13
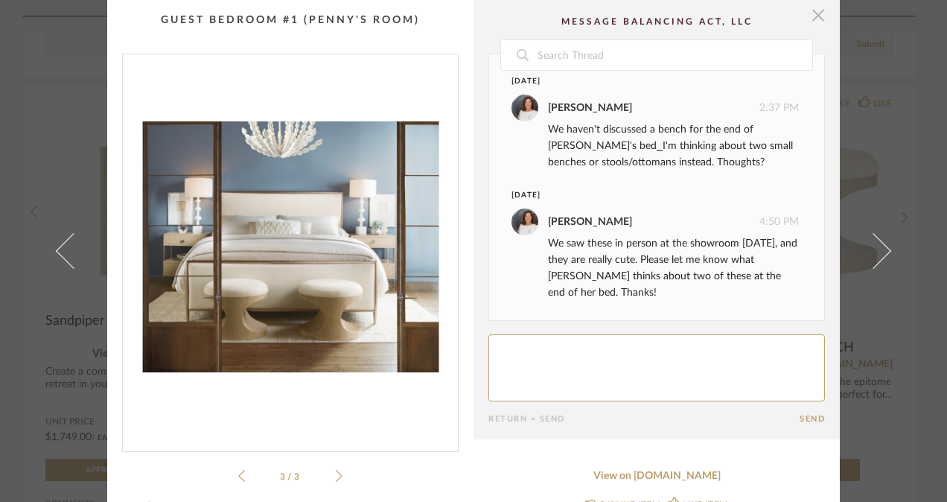
click at [817, 18] on span "button" at bounding box center [818, 15] width 30 height 30
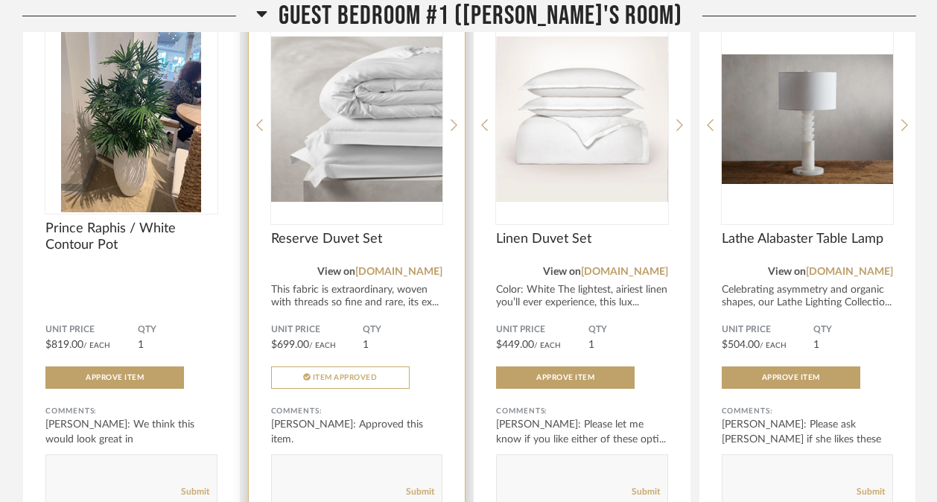
scroll to position [6225, 0]
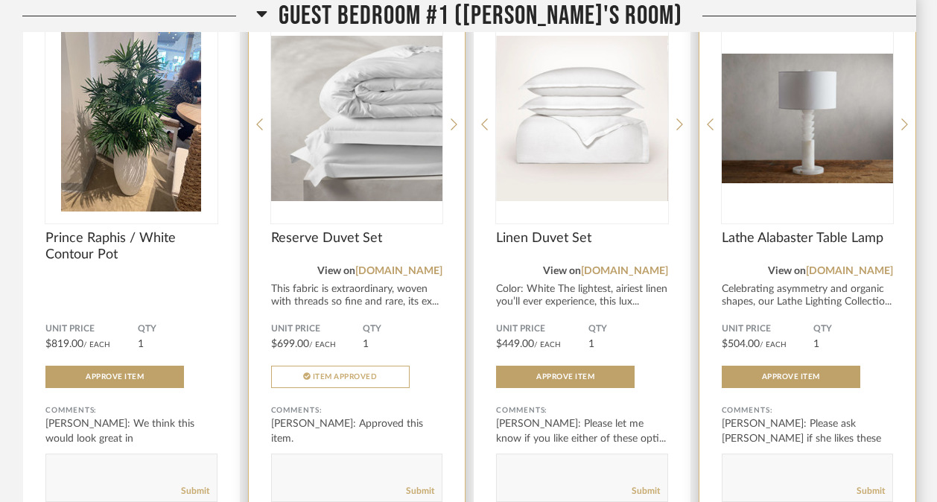
click at [816, 150] on img "0" at bounding box center [807, 118] width 172 height 186
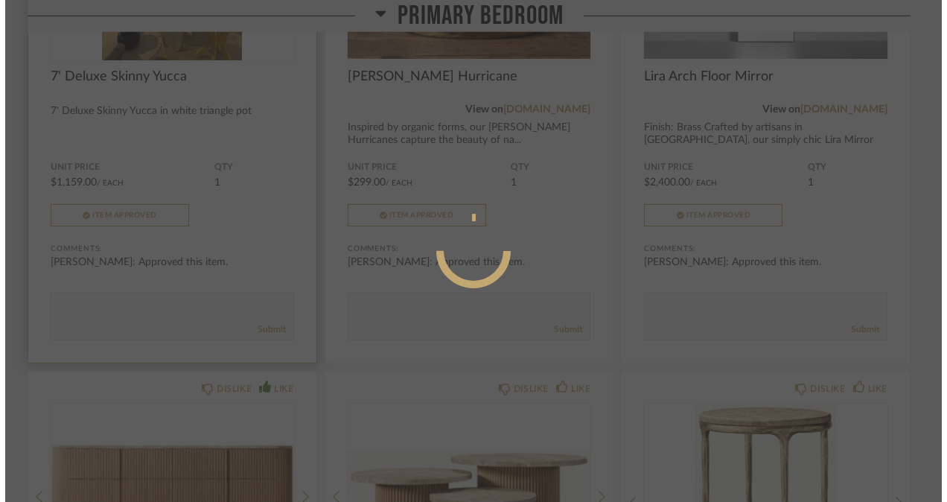
scroll to position [0, 0]
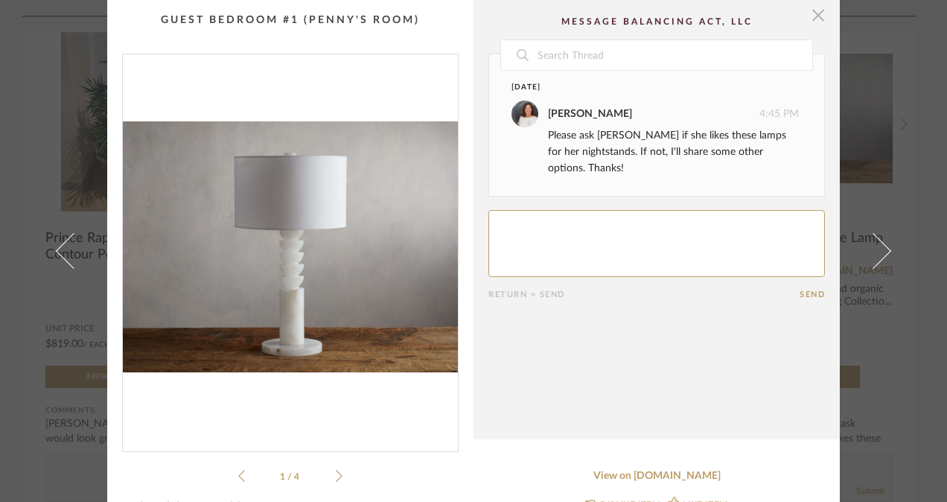
click at [807, 14] on span "button" at bounding box center [818, 15] width 30 height 30
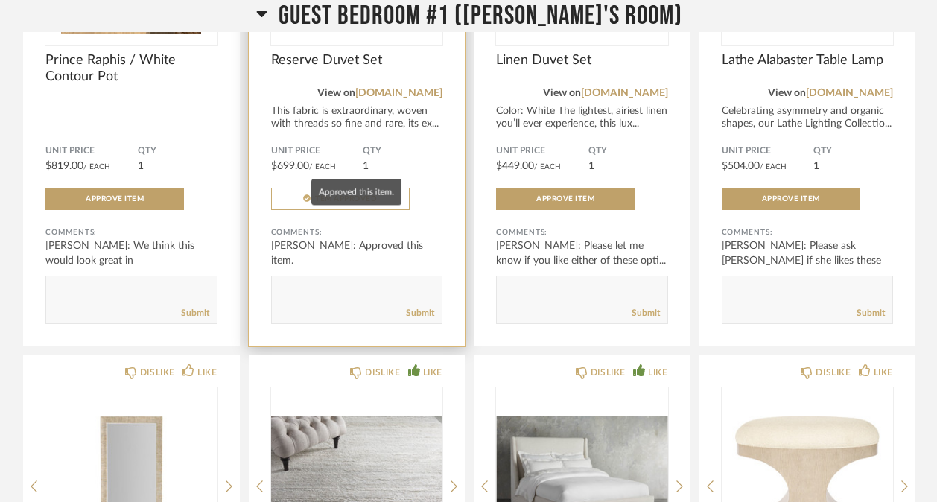
scroll to position [6735, 0]
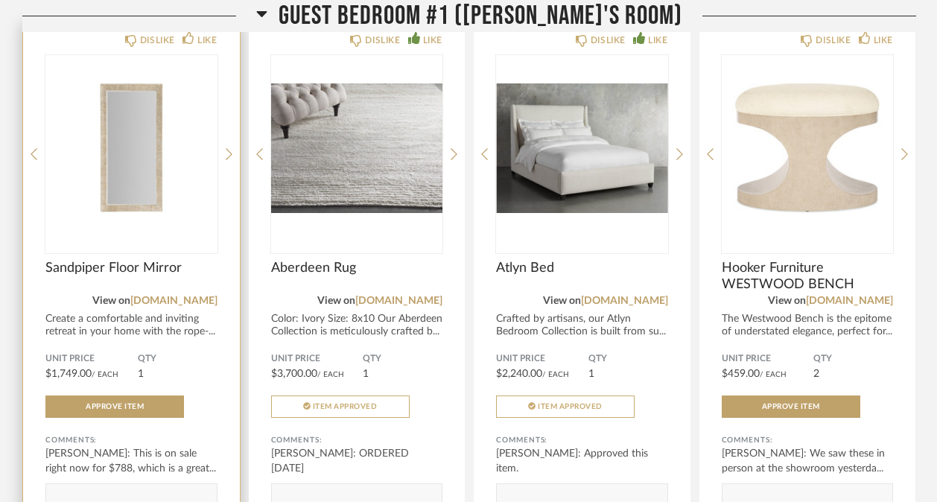
click at [133, 211] on img "0" at bounding box center [131, 148] width 172 height 186
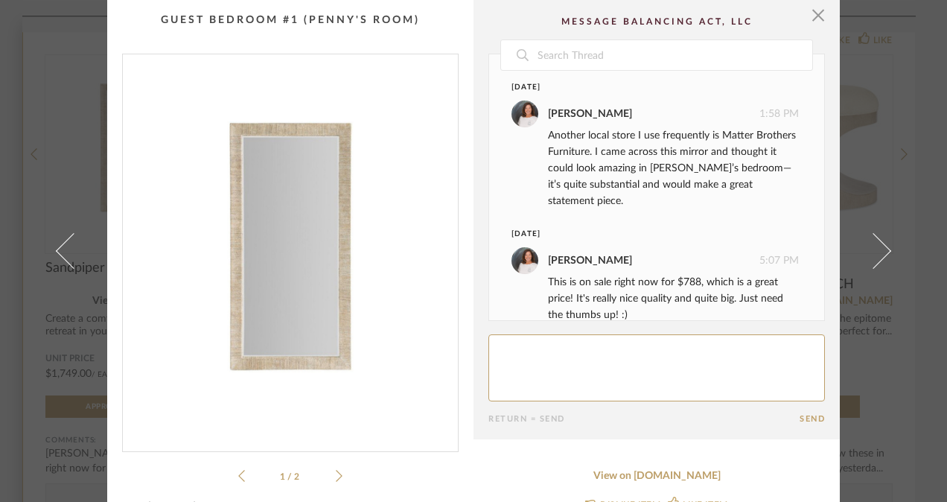
scroll to position [22, 0]
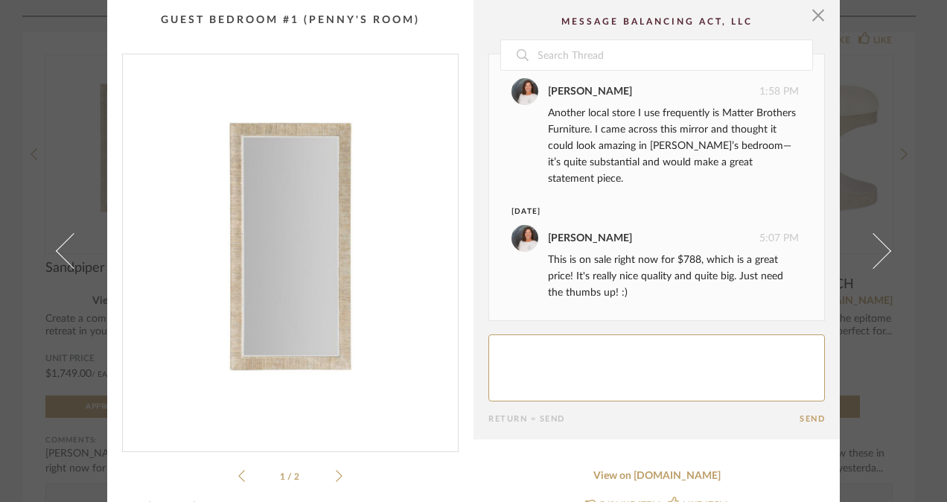
click at [336, 478] on icon at bounding box center [339, 475] width 7 height 13
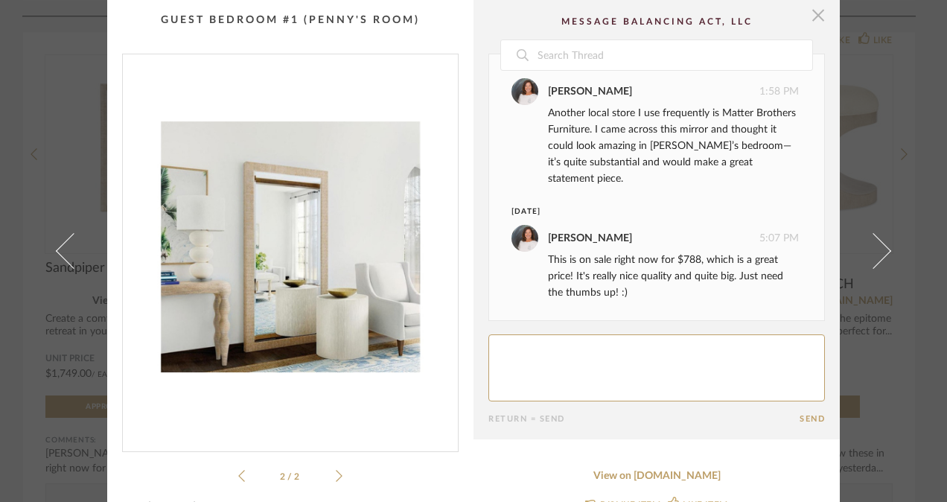
click at [814, 4] on span "button" at bounding box center [818, 15] width 30 height 30
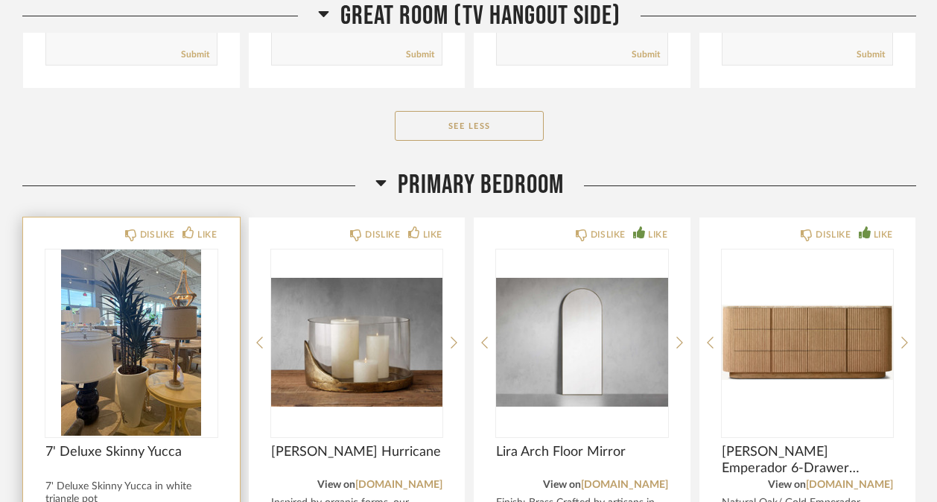
scroll to position [3828, 0]
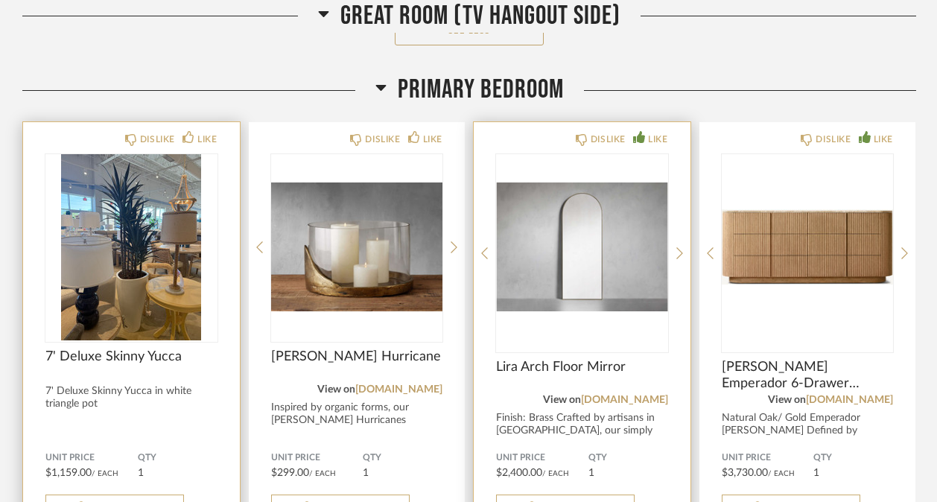
click at [609, 255] on div at bounding box center [582, 253] width 172 height 198
click at [555, 249] on img "0" at bounding box center [582, 247] width 172 height 186
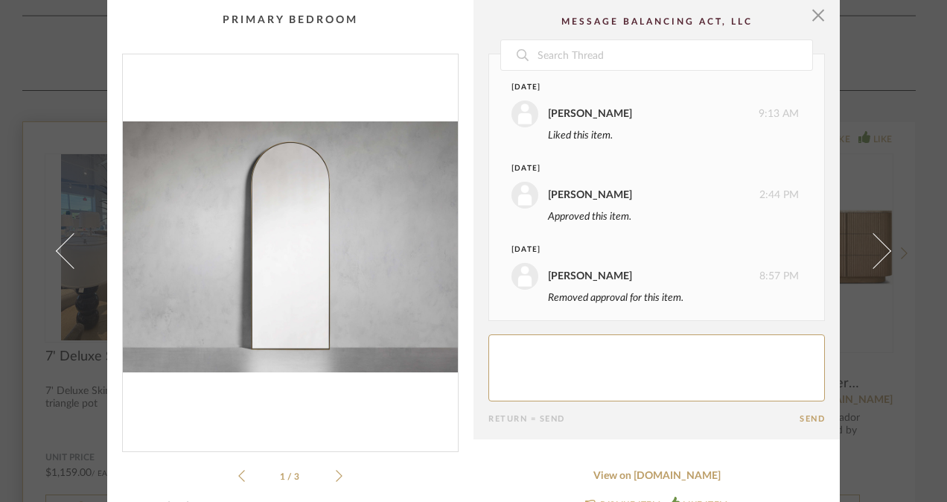
scroll to position [63, 0]
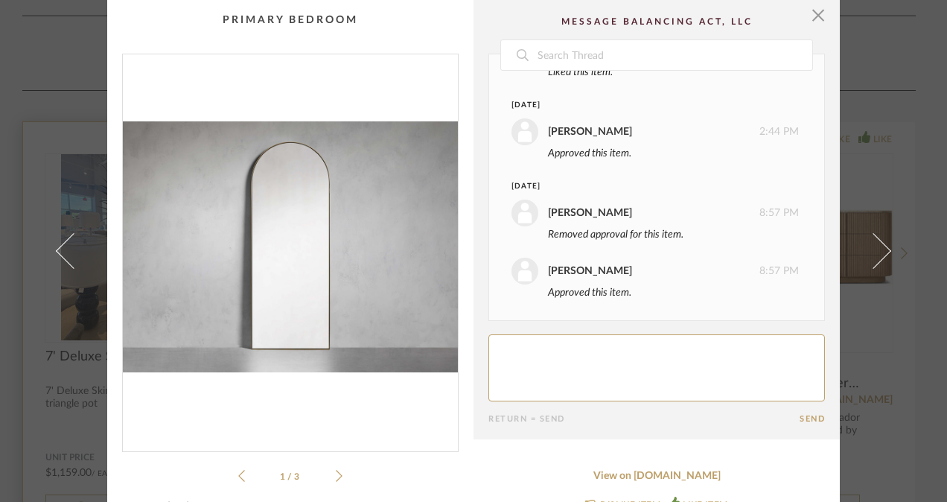
click at [336, 478] on icon at bounding box center [339, 476] width 7 height 12
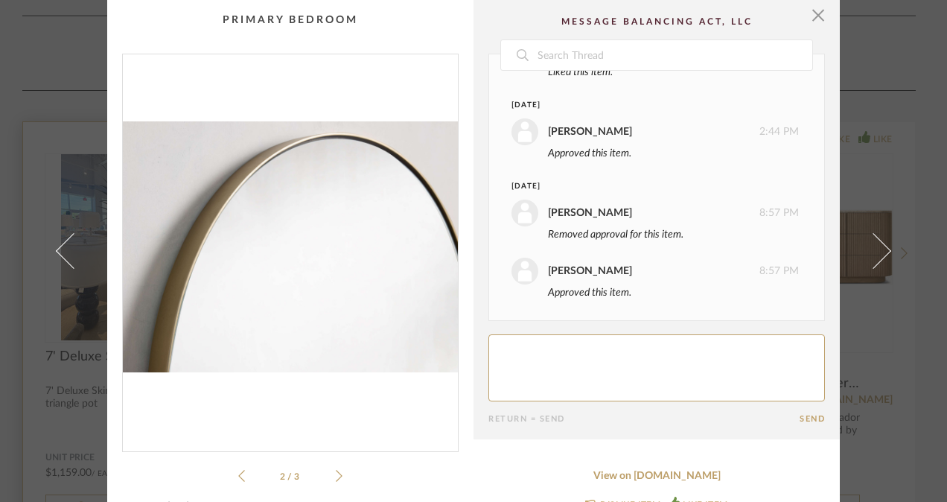
click at [336, 478] on icon at bounding box center [339, 476] width 7 height 12
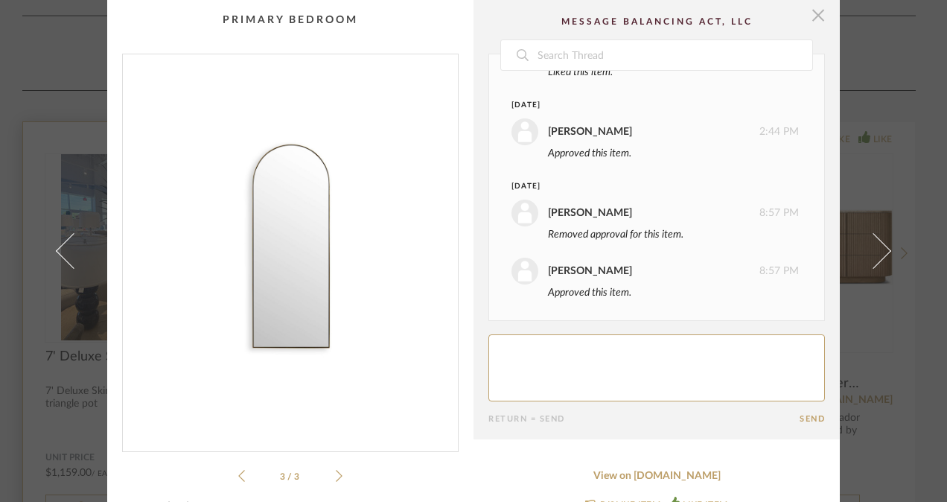
click at [809, 10] on span "button" at bounding box center [818, 15] width 30 height 30
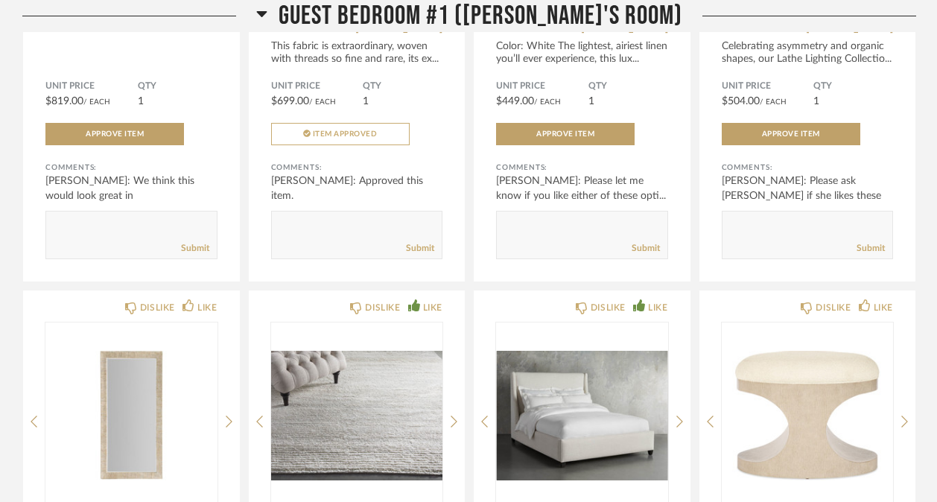
scroll to position [6646, 0]
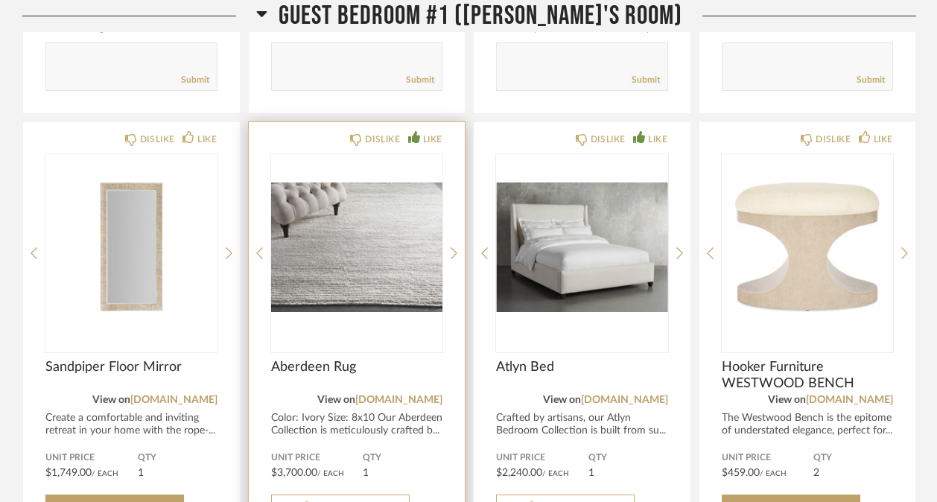
click at [339, 259] on img "0" at bounding box center [357, 247] width 172 height 186
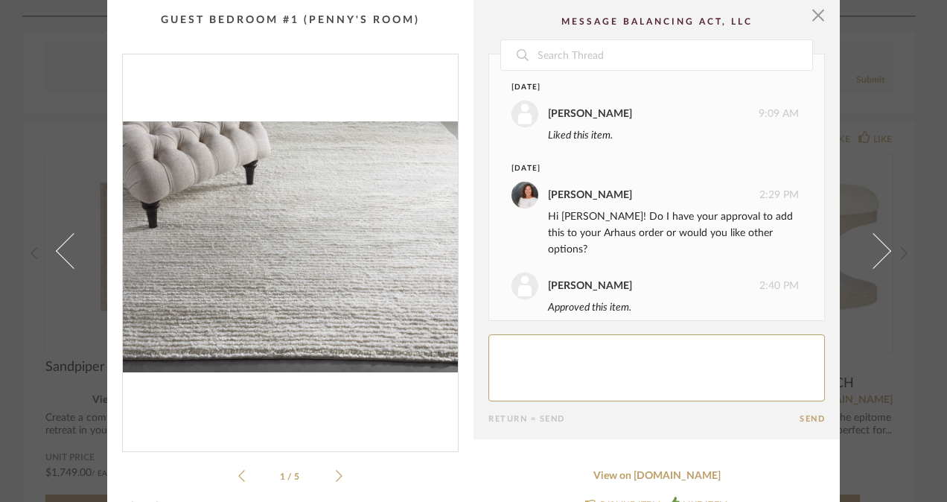
scroll to position [80, 0]
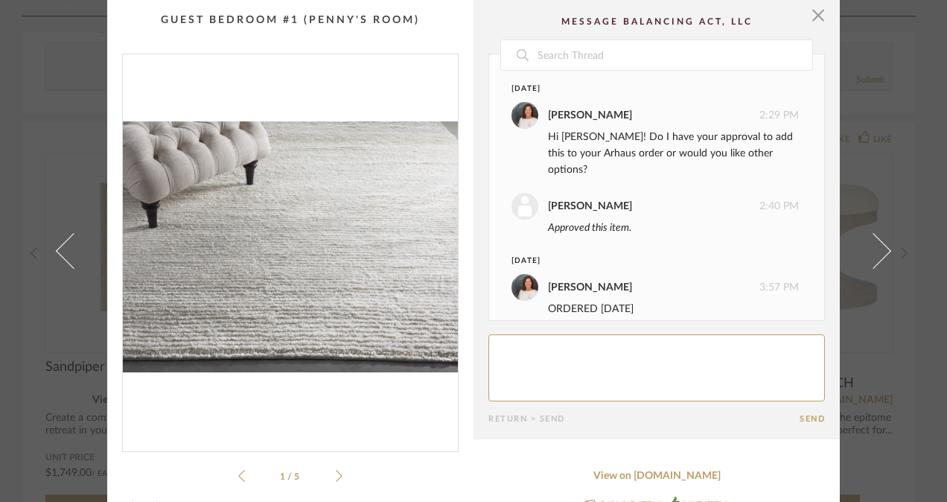
click at [336, 472] on icon at bounding box center [339, 475] width 7 height 13
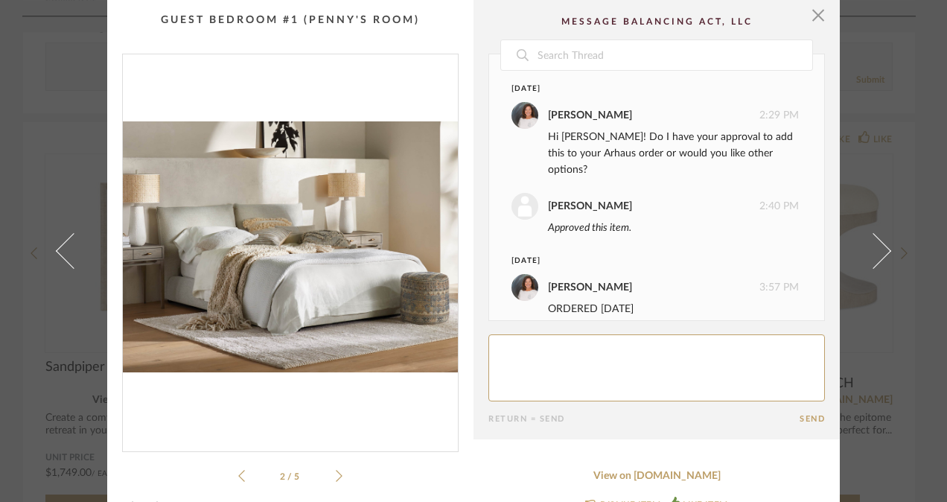
click at [336, 472] on icon at bounding box center [339, 476] width 7 height 12
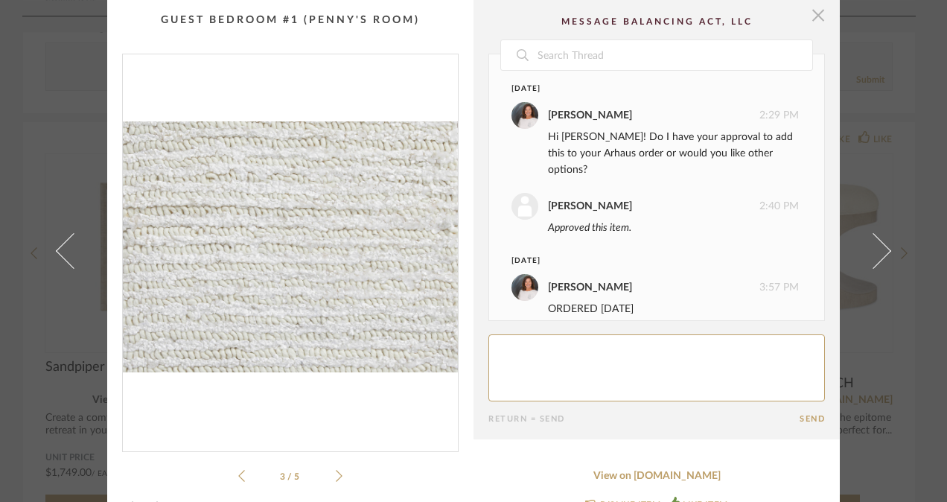
click at [812, 15] on span "button" at bounding box center [818, 15] width 30 height 30
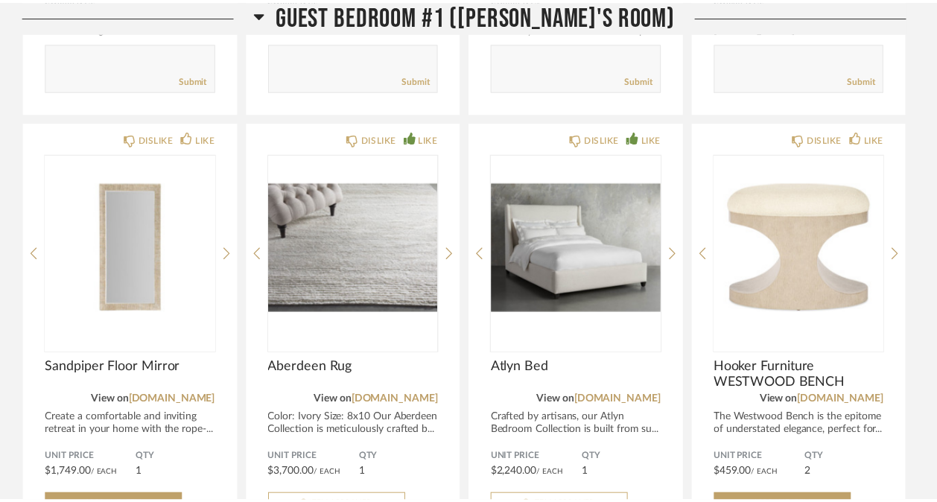
scroll to position [6646, 0]
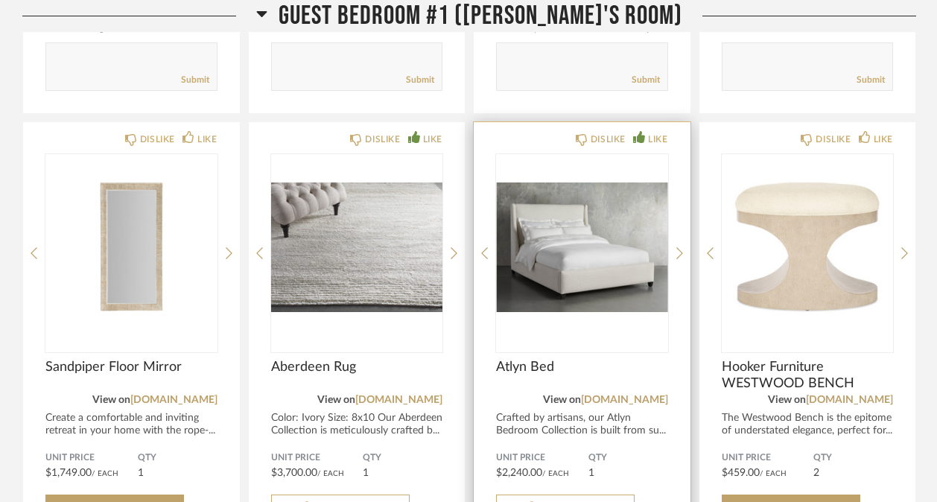
click at [644, 287] on img "0" at bounding box center [582, 247] width 172 height 186
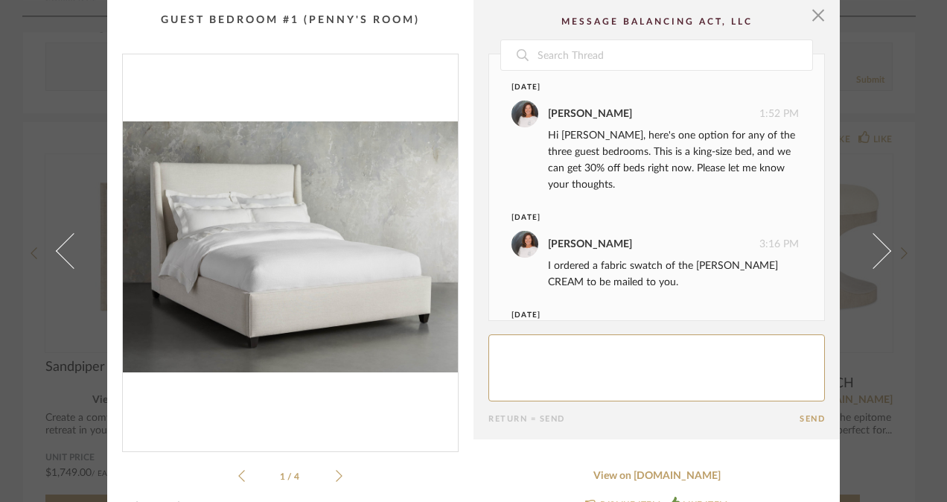
scroll to position [152, 0]
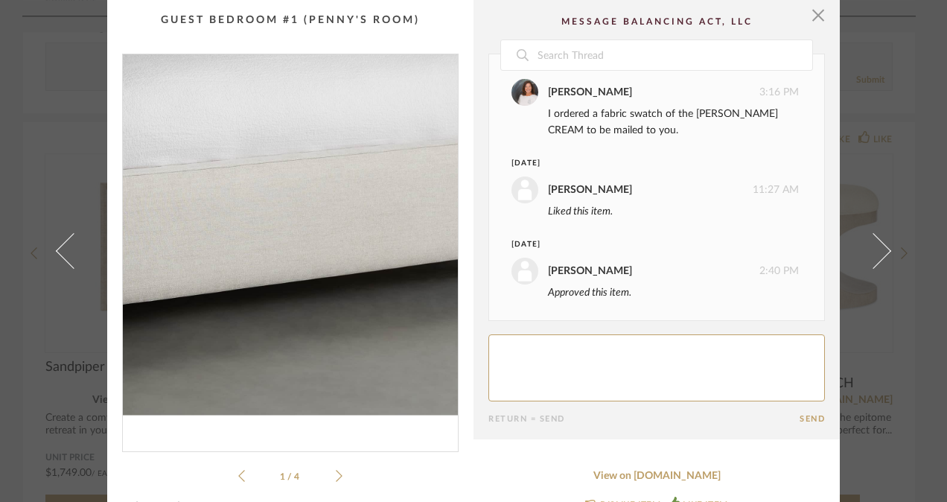
click at [316, 316] on img "0" at bounding box center [290, 246] width 335 height 385
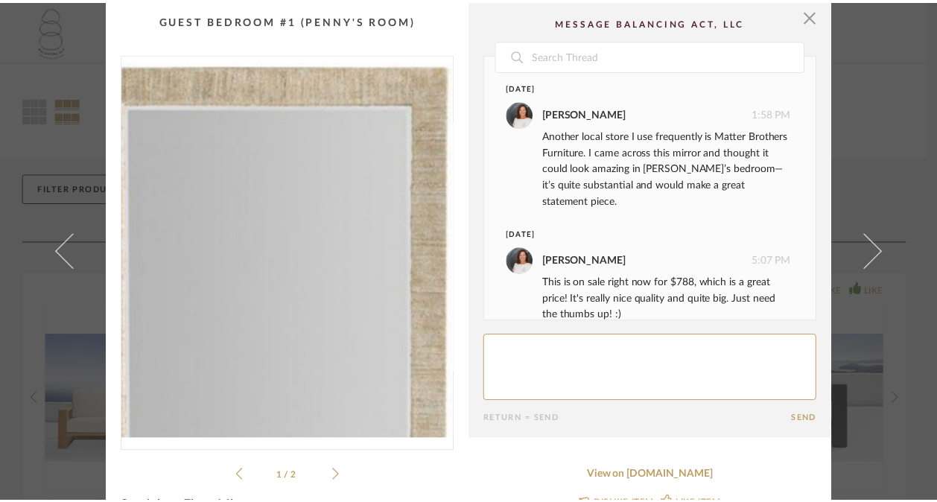
scroll to position [22, 0]
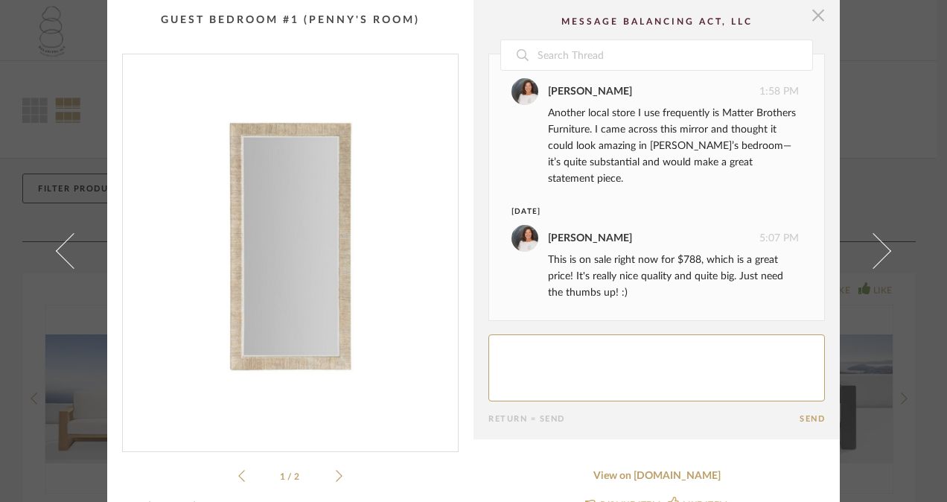
click at [814, 13] on span "button" at bounding box center [818, 15] width 30 height 30
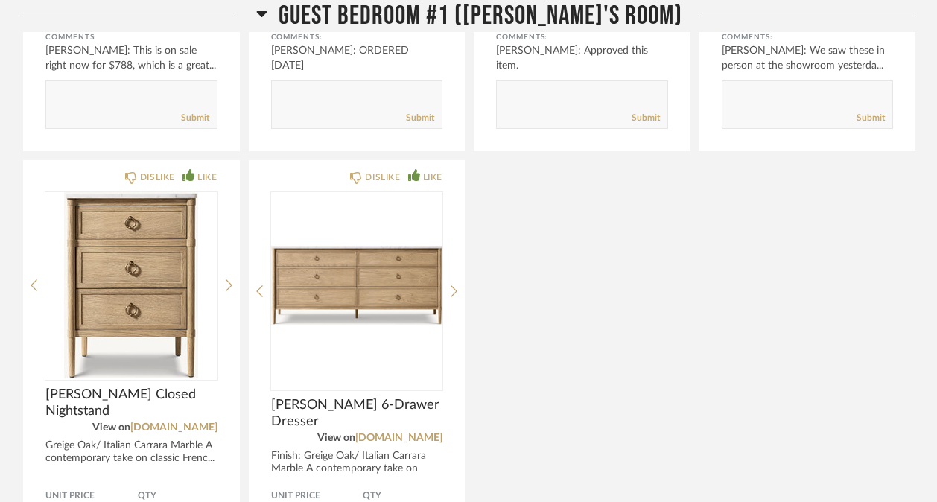
scroll to position [5042, 0]
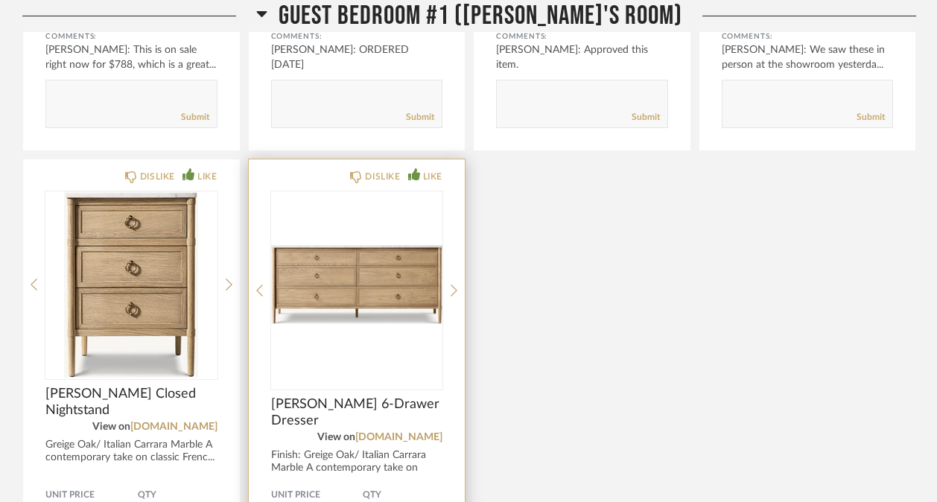
click at [331, 338] on img "0" at bounding box center [357, 284] width 172 height 186
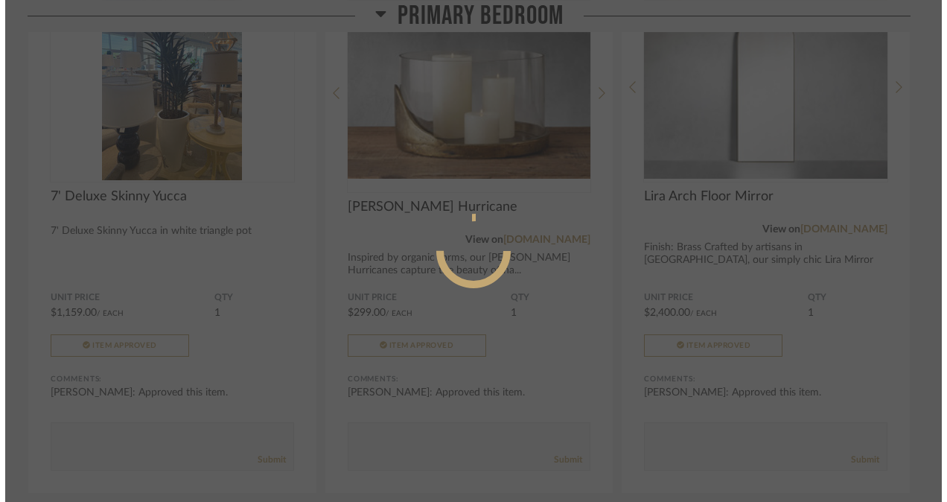
scroll to position [0, 0]
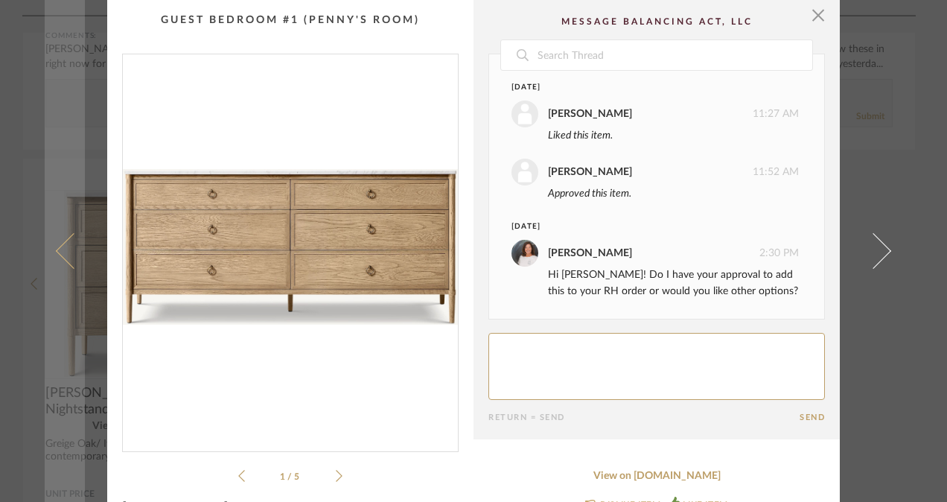
click at [53, 254] on link at bounding box center [65, 251] width 40 height 502
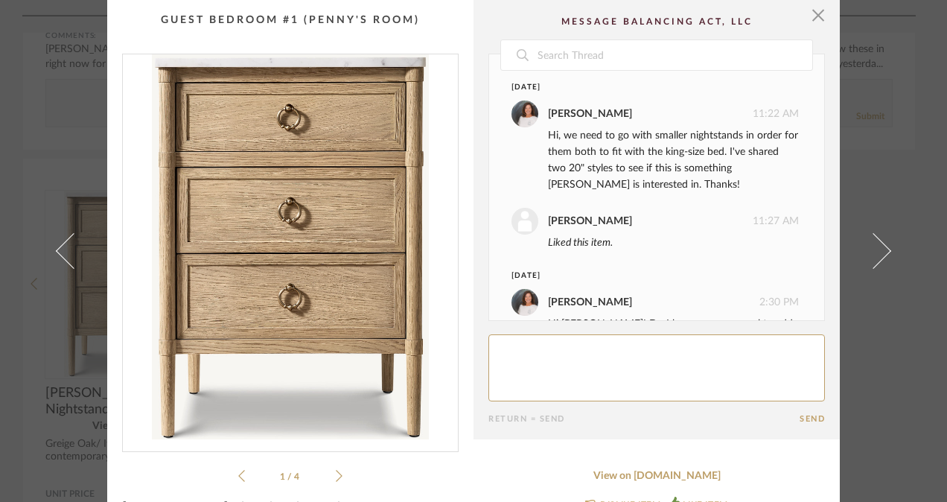
scroll to position [106, 0]
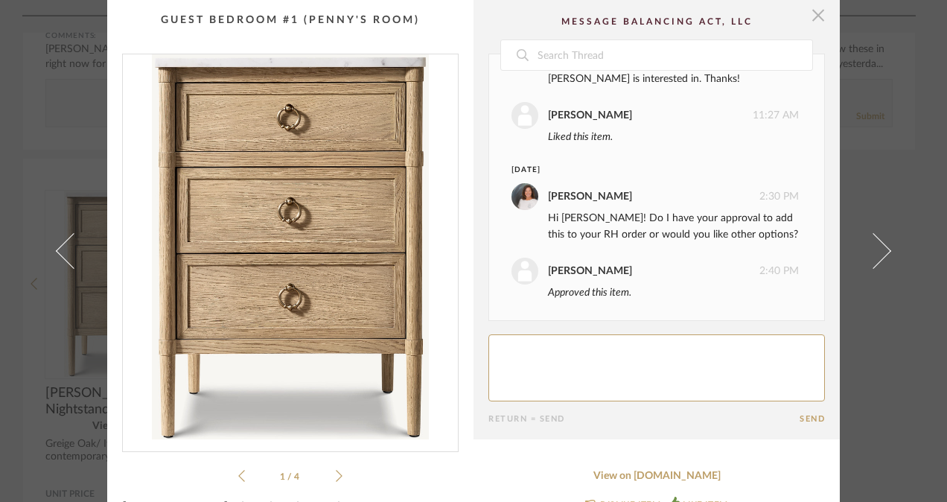
click at [816, 7] on span "button" at bounding box center [818, 15] width 30 height 30
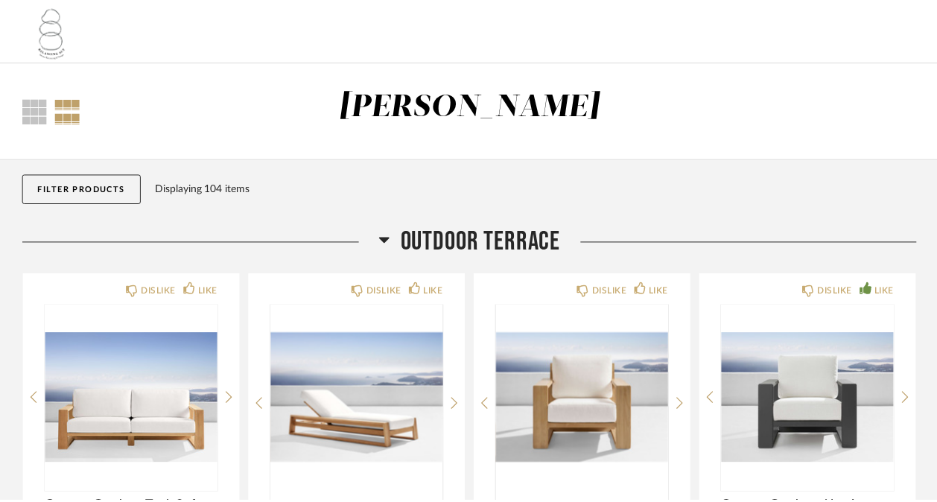
scroll to position [5042, 0]
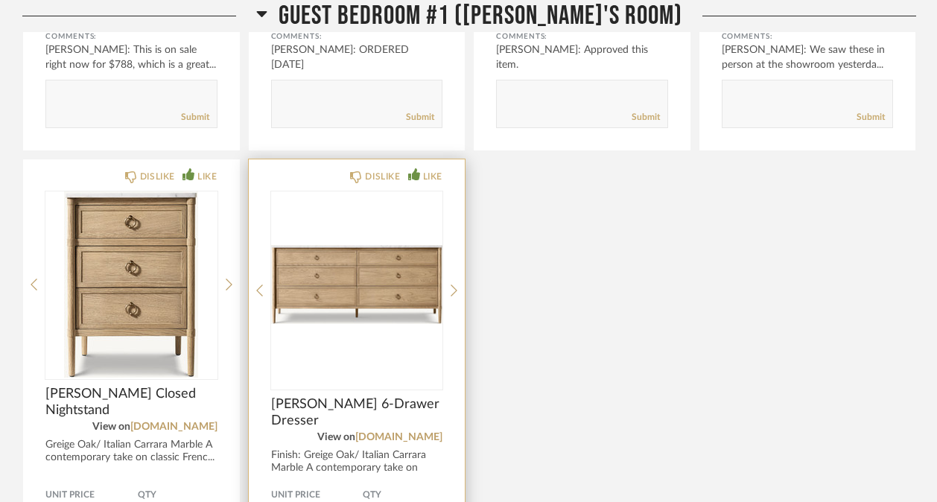
click at [358, 324] on img "0" at bounding box center [357, 284] width 172 height 186
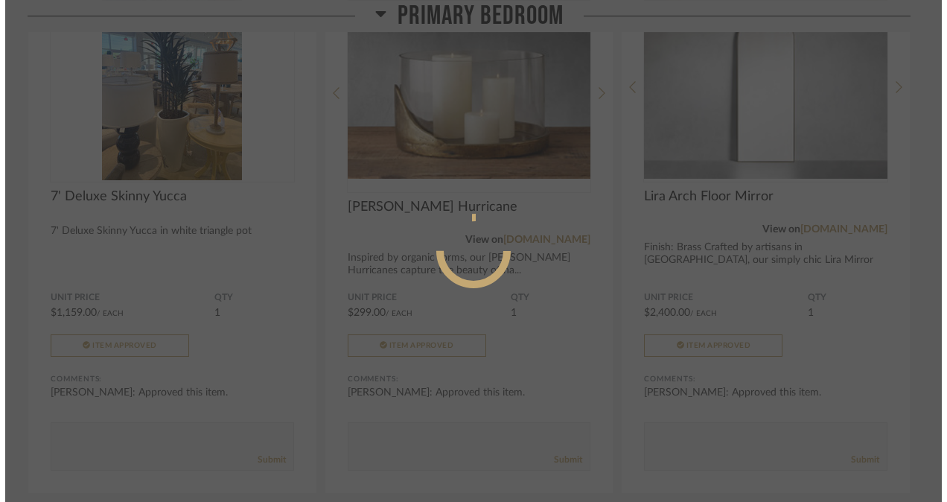
scroll to position [0, 0]
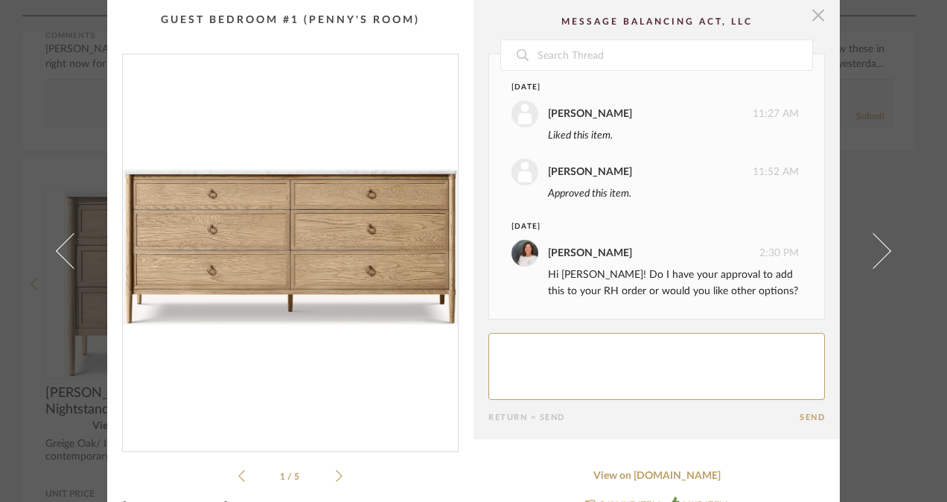
click at [815, 15] on span "button" at bounding box center [818, 15] width 30 height 30
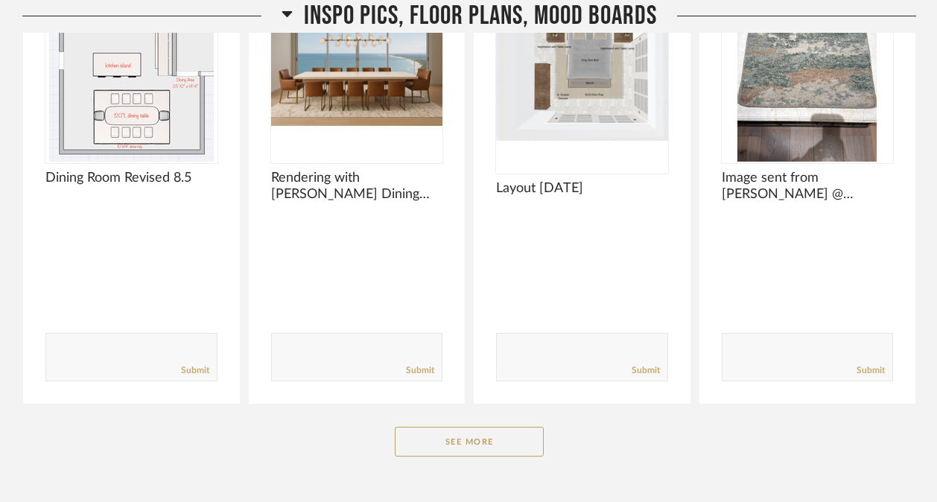
scroll to position [7923, 0]
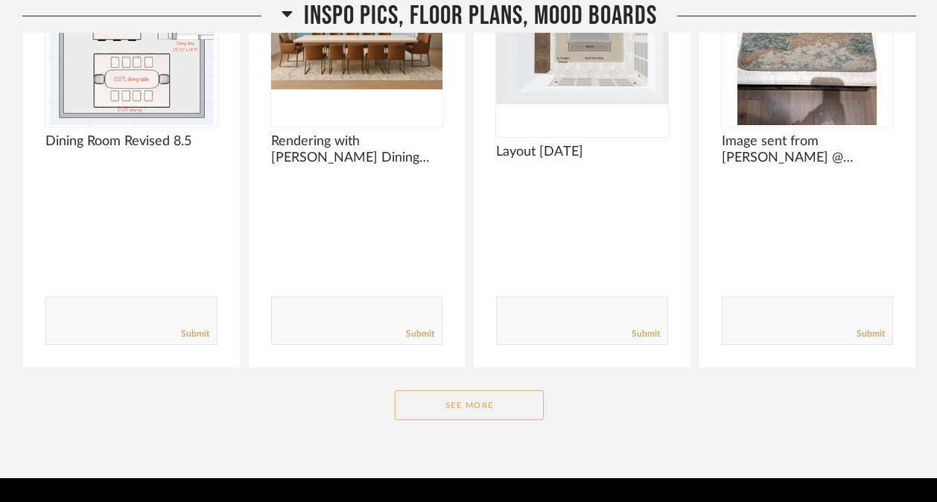
click at [479, 417] on button "See More" at bounding box center [469, 405] width 149 height 30
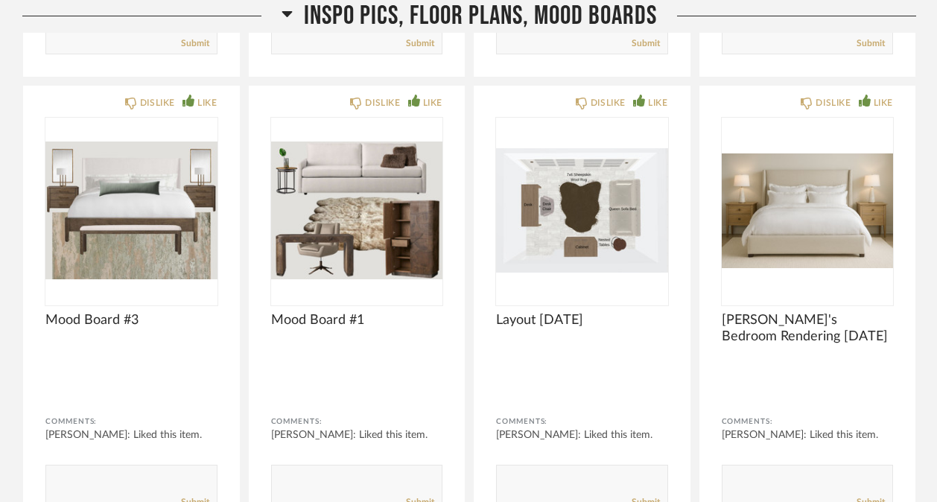
scroll to position [8214, 0]
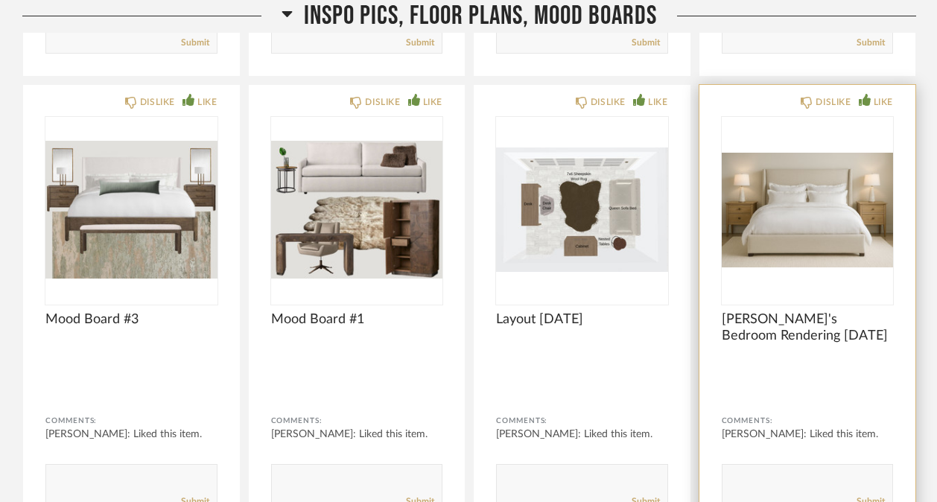
click at [812, 369] on div "DISLIKE LIKE Penny's Bedroom Rendering 7/20/25 Comments: Lisa Hughes: Liked thi…" at bounding box center [807, 310] width 217 height 450
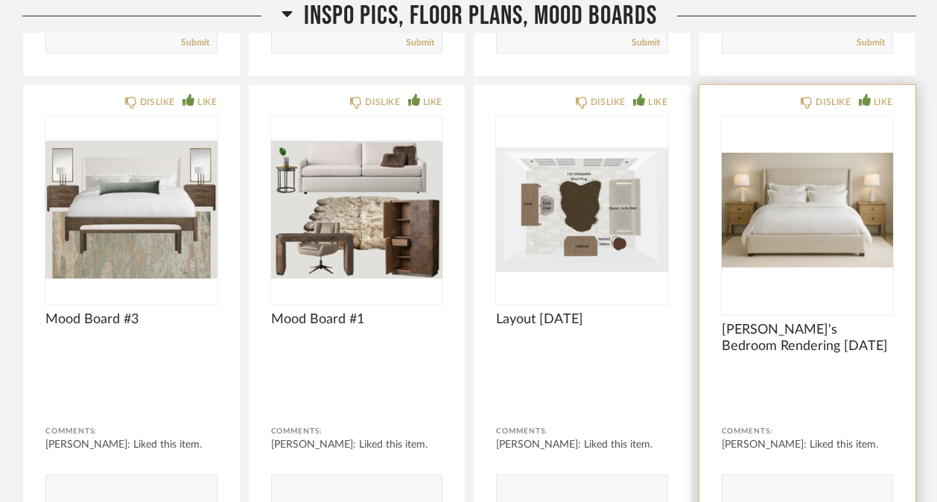
click at [782, 265] on img "0" at bounding box center [807, 210] width 172 height 186
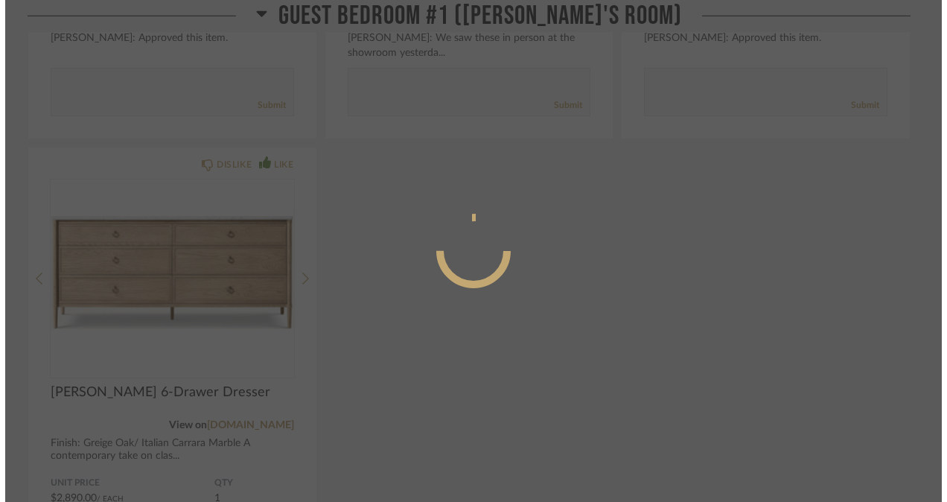
scroll to position [0, 0]
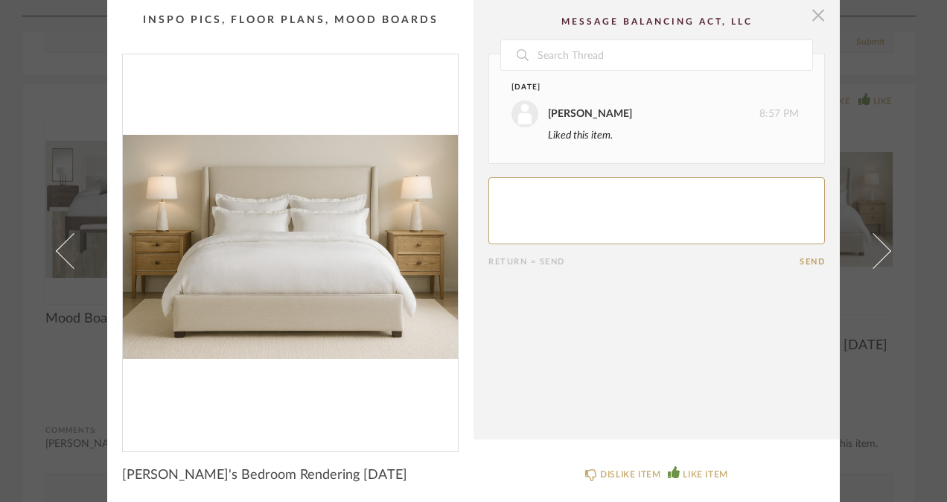
click at [817, 9] on span "button" at bounding box center [818, 15] width 30 height 30
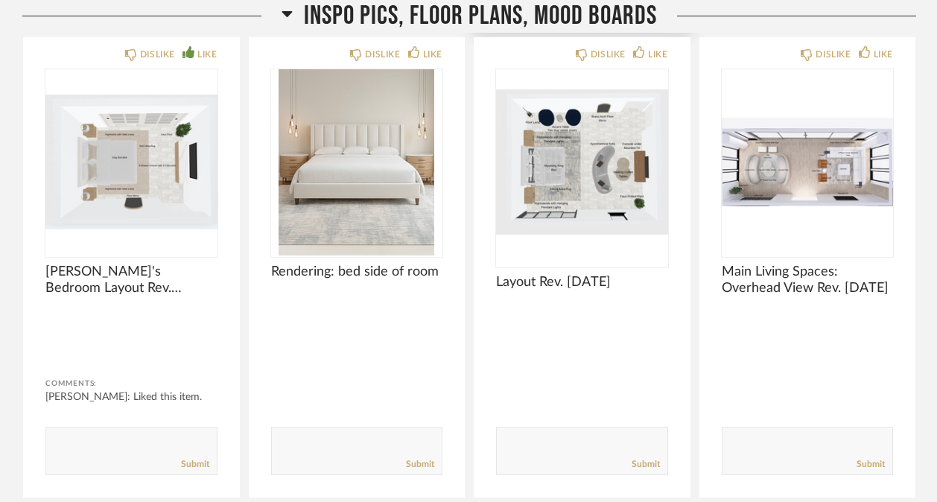
scroll to position [8763, 0]
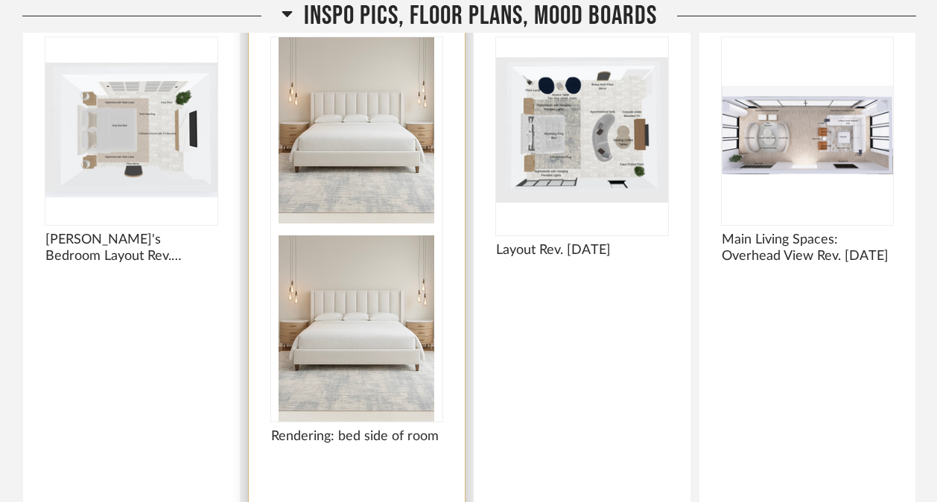
click at [325, 175] on div at bounding box center [357, 229] width 172 height 384
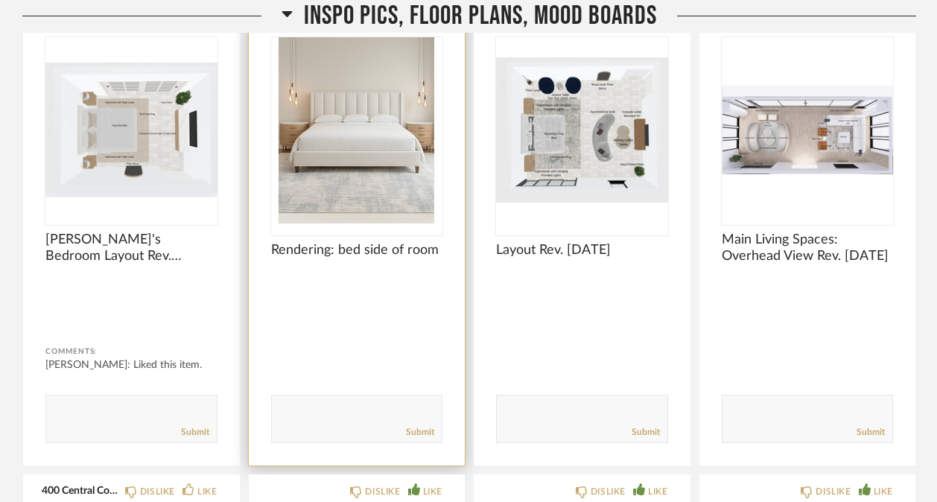
click at [387, 144] on img "0" at bounding box center [357, 130] width 172 height 186
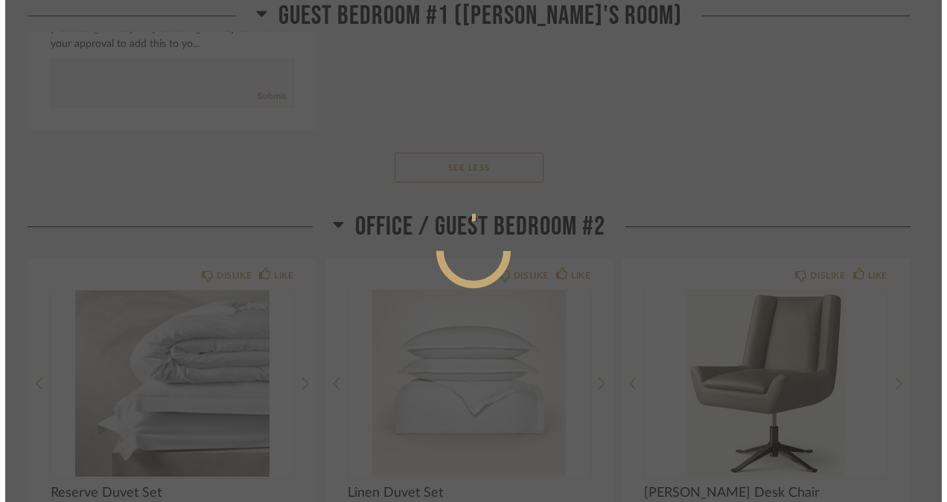
scroll to position [0, 0]
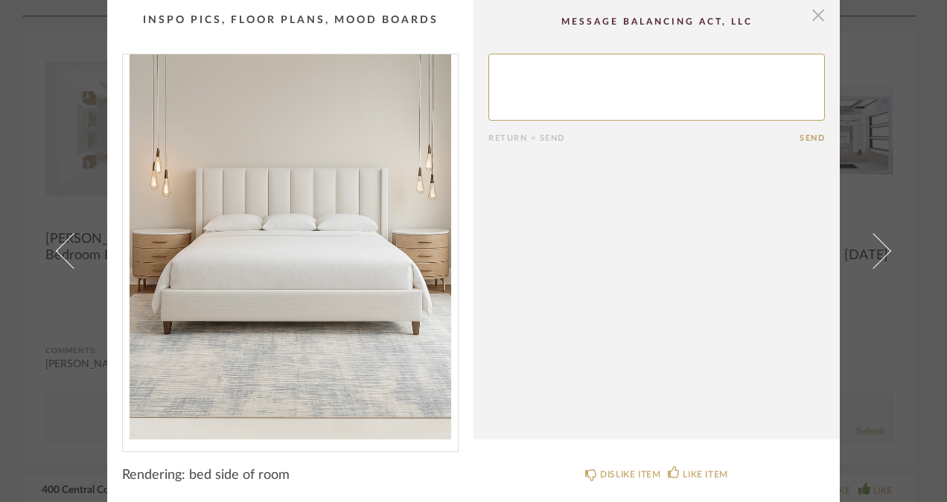
click at [811, 12] on span "button" at bounding box center [818, 15] width 30 height 30
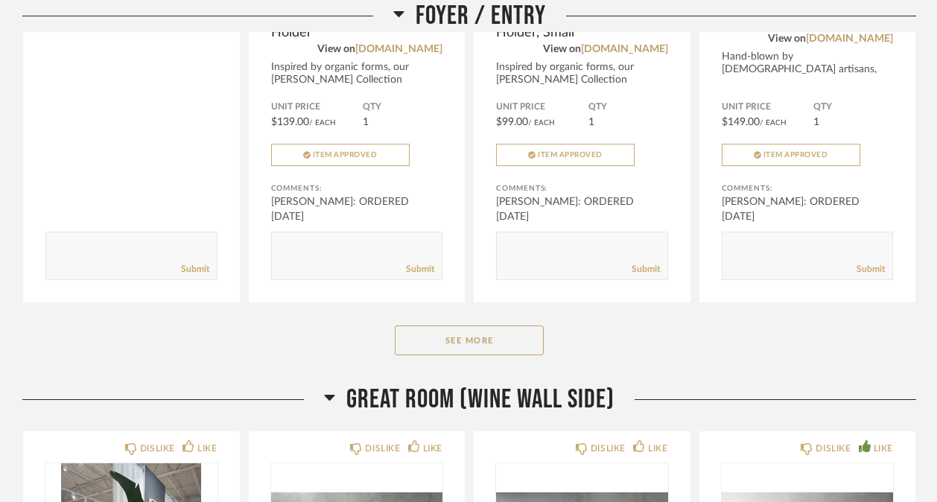
scroll to position [1161, 0]
click at [456, 334] on button "See More" at bounding box center [469, 341] width 149 height 30
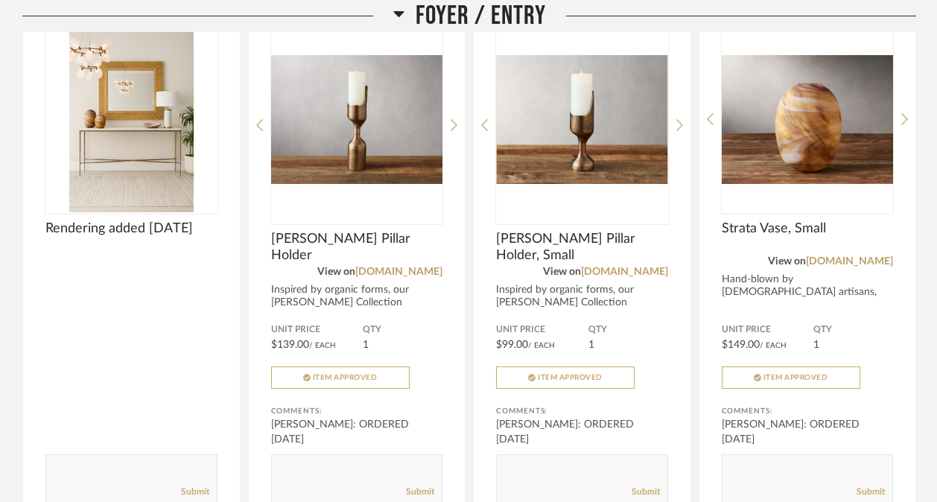
scroll to position [940, 0]
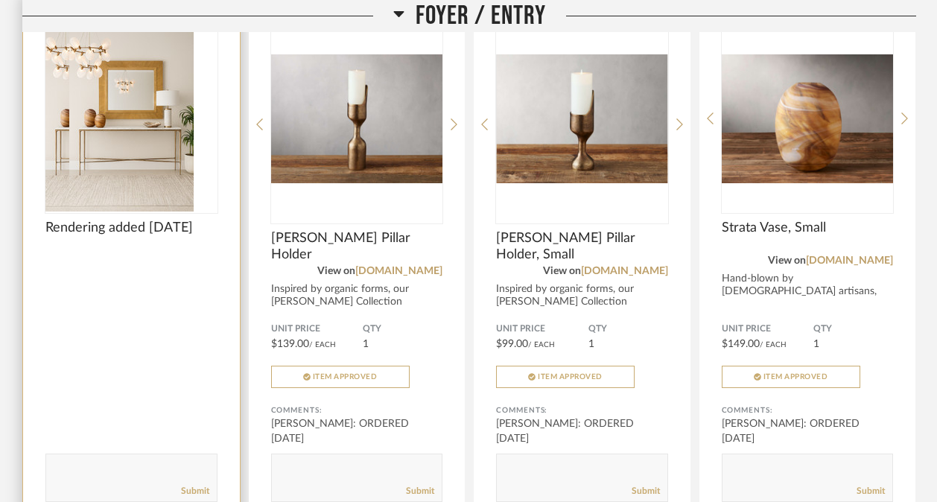
click at [109, 167] on img "0" at bounding box center [107, 118] width 124 height 186
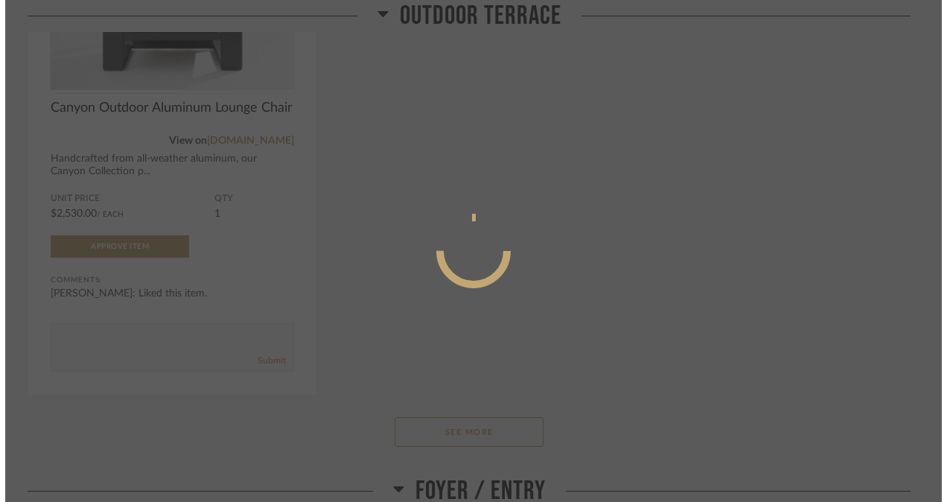
scroll to position [0, 0]
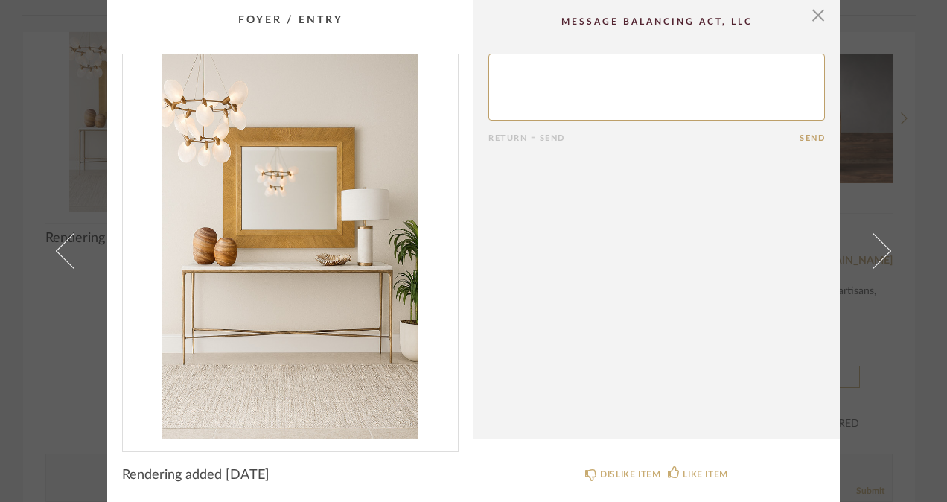
click at [339, 267] on img "0" at bounding box center [290, 246] width 335 height 385
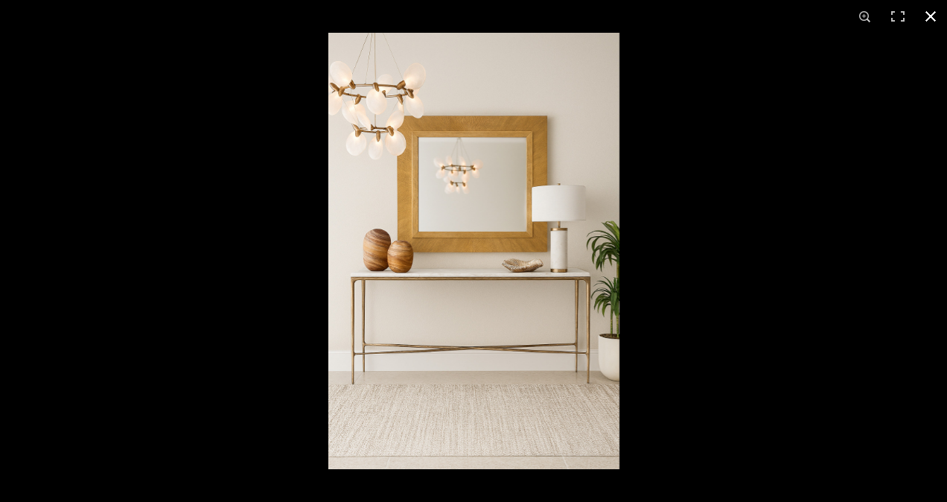
click at [927, 15] on button at bounding box center [930, 16] width 33 height 33
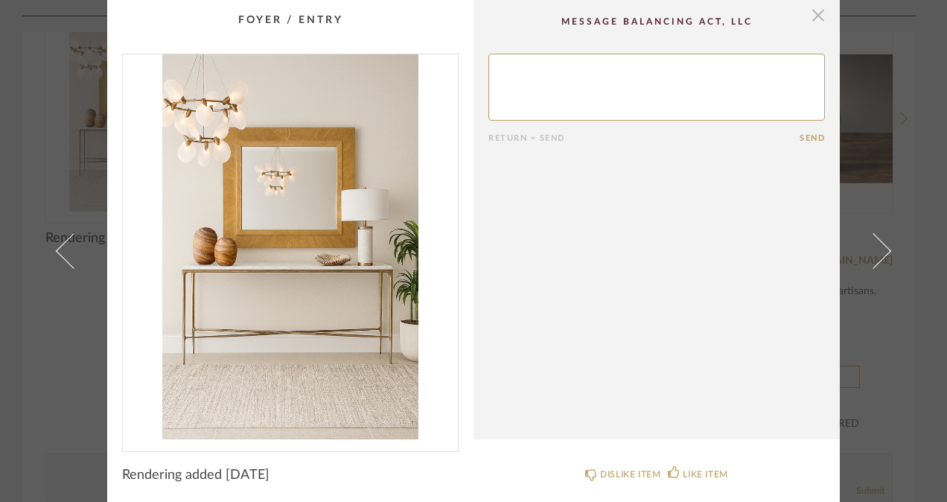
click at [811, 8] on span "button" at bounding box center [818, 15] width 30 height 30
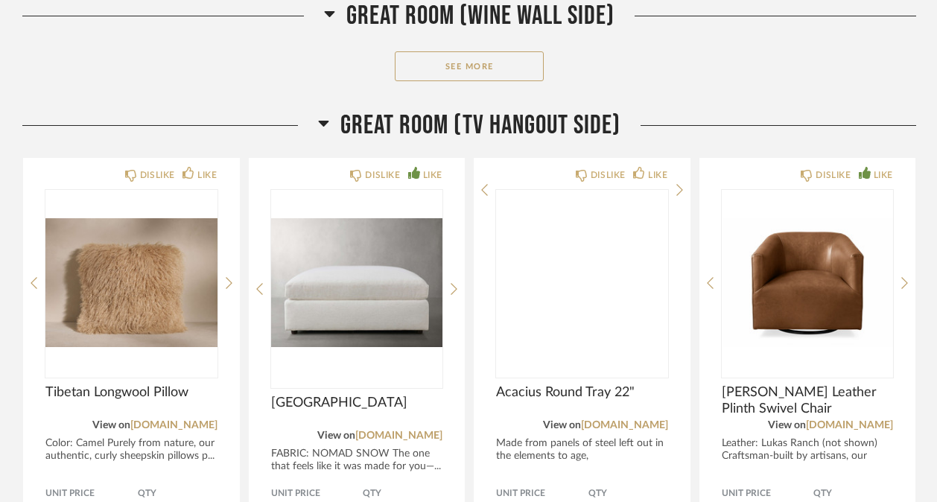
scroll to position [3165, 0]
